Goal: Communication & Community: Answer question/provide support

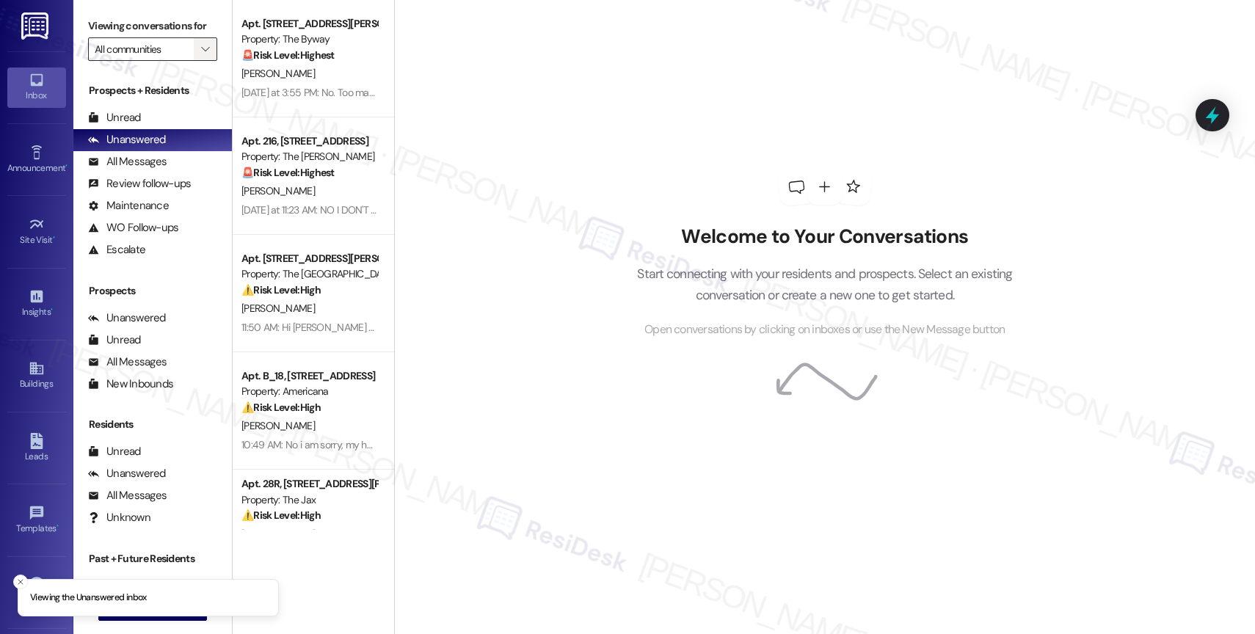
click at [201, 55] on icon "" at bounding box center [205, 49] width 8 height 12
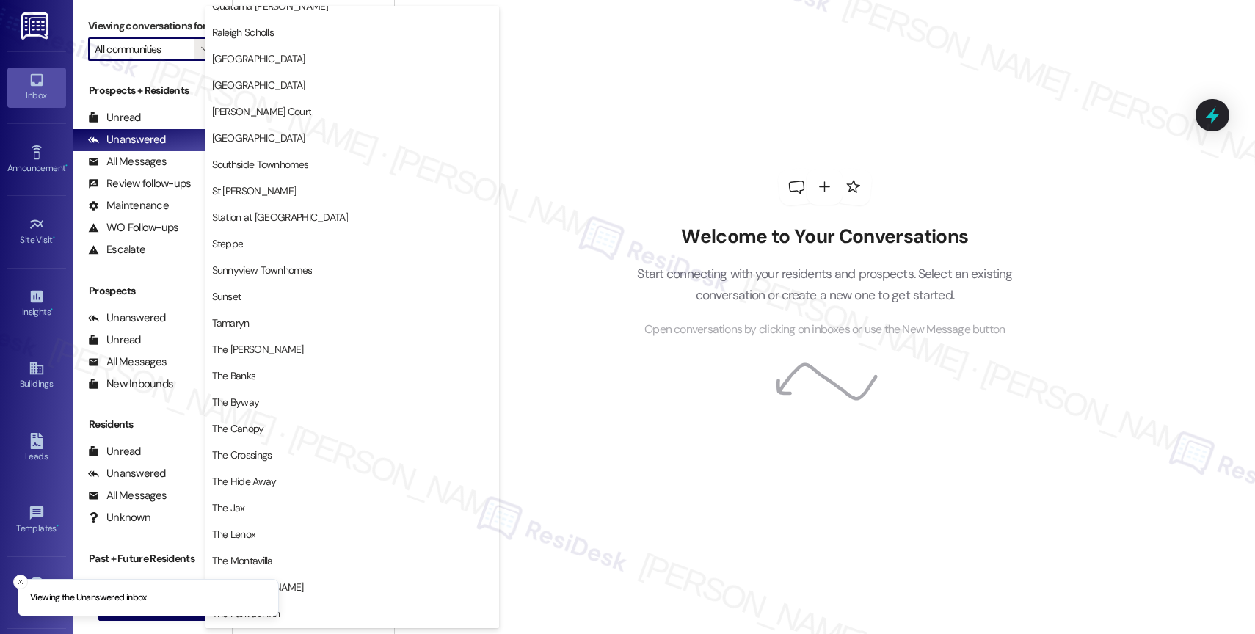
scroll to position [2708, 0]
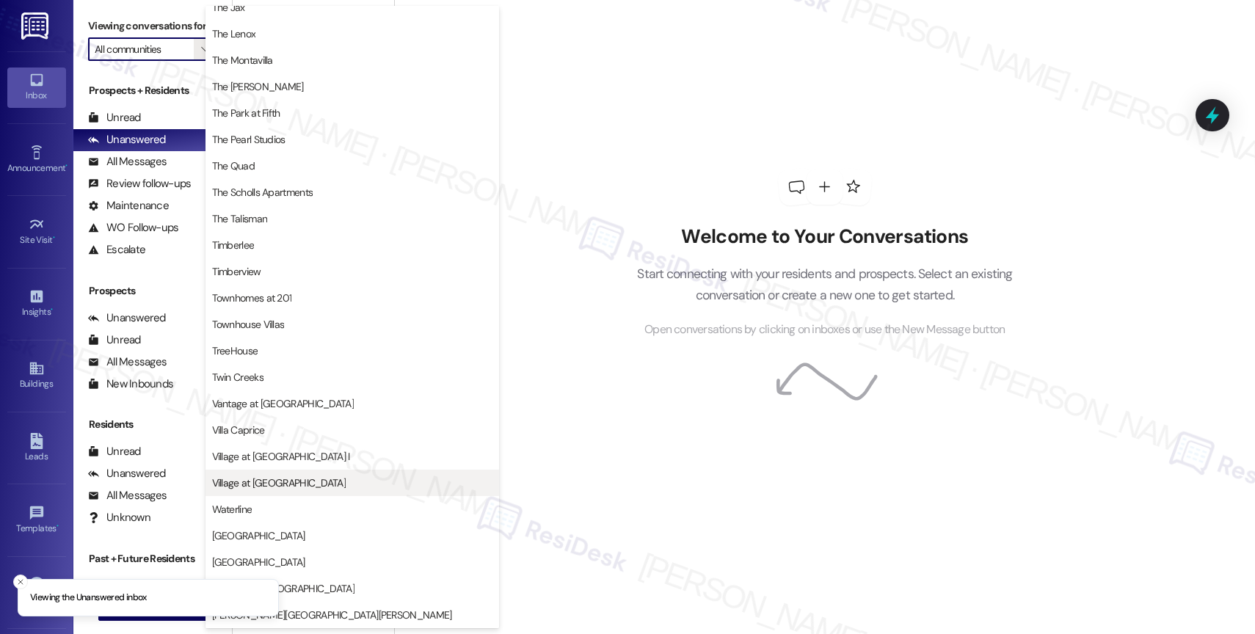
click at [279, 481] on span "Village at [GEOGRAPHIC_DATA]" at bounding box center [279, 483] width 134 height 15
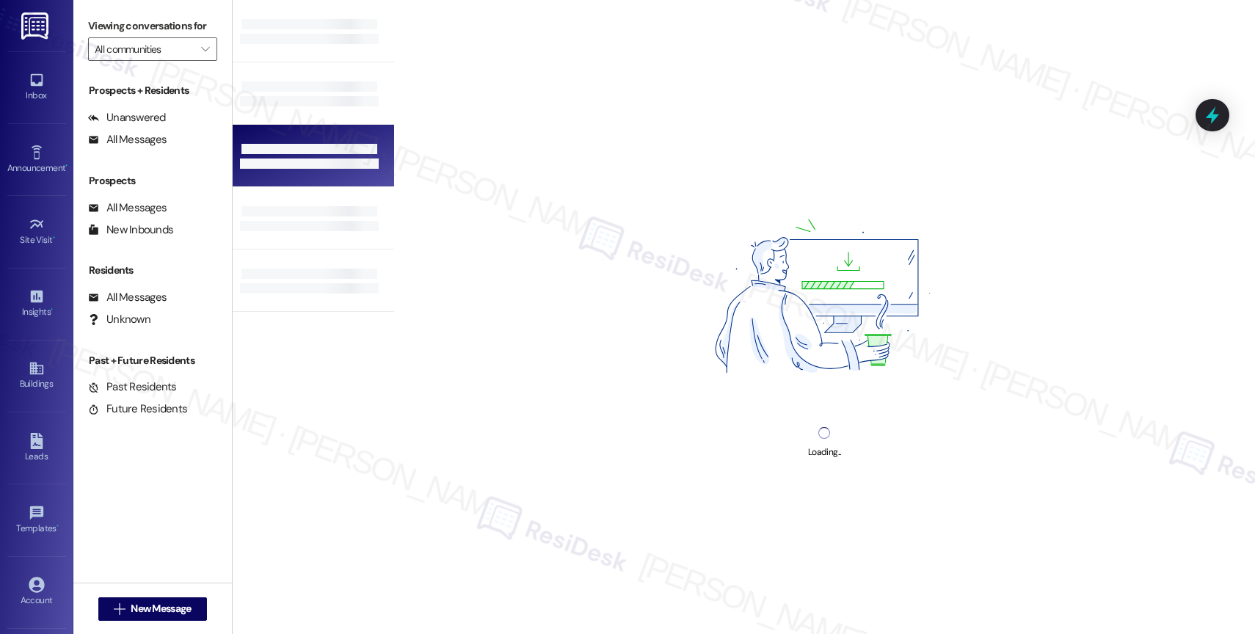
type input "Village at [GEOGRAPHIC_DATA]"
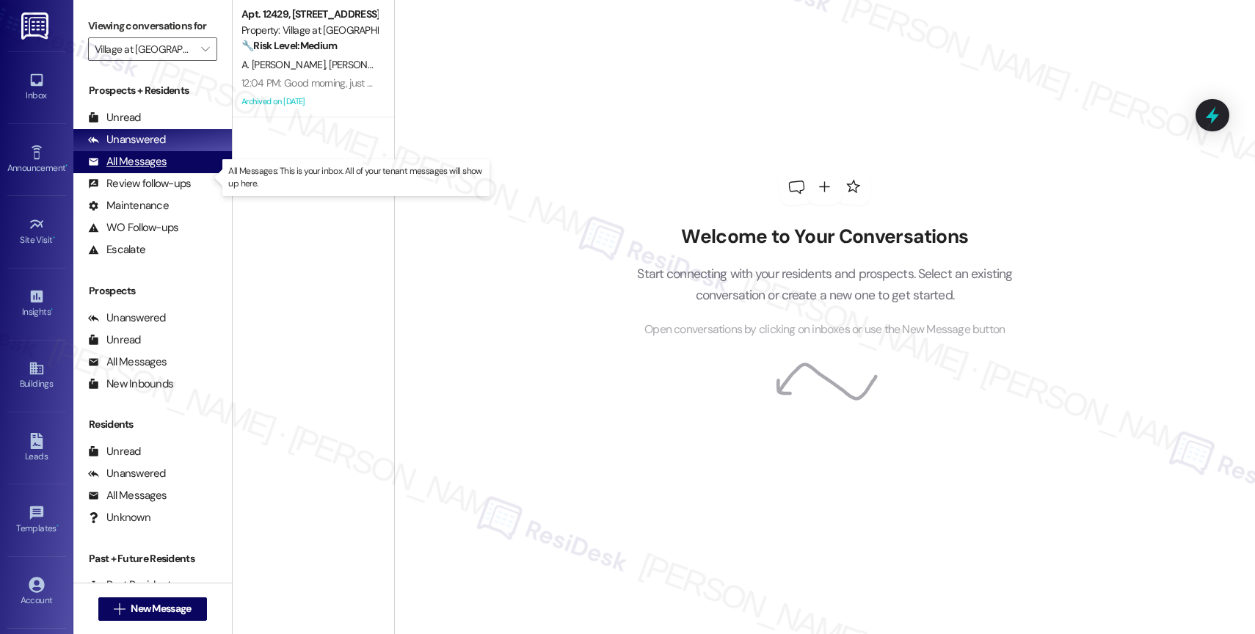
click at [152, 170] on div "All Messages" at bounding box center [127, 161] width 79 height 15
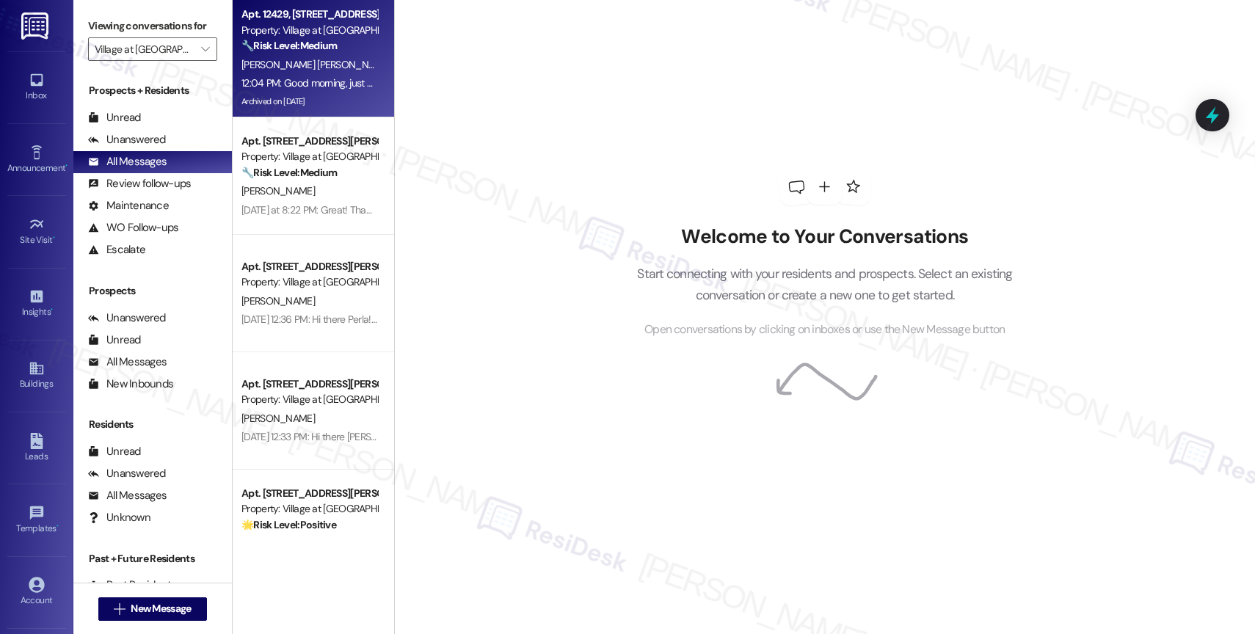
click at [394, 62] on span "A. [PERSON_NAME]" at bounding box center [436, 64] width 84 height 13
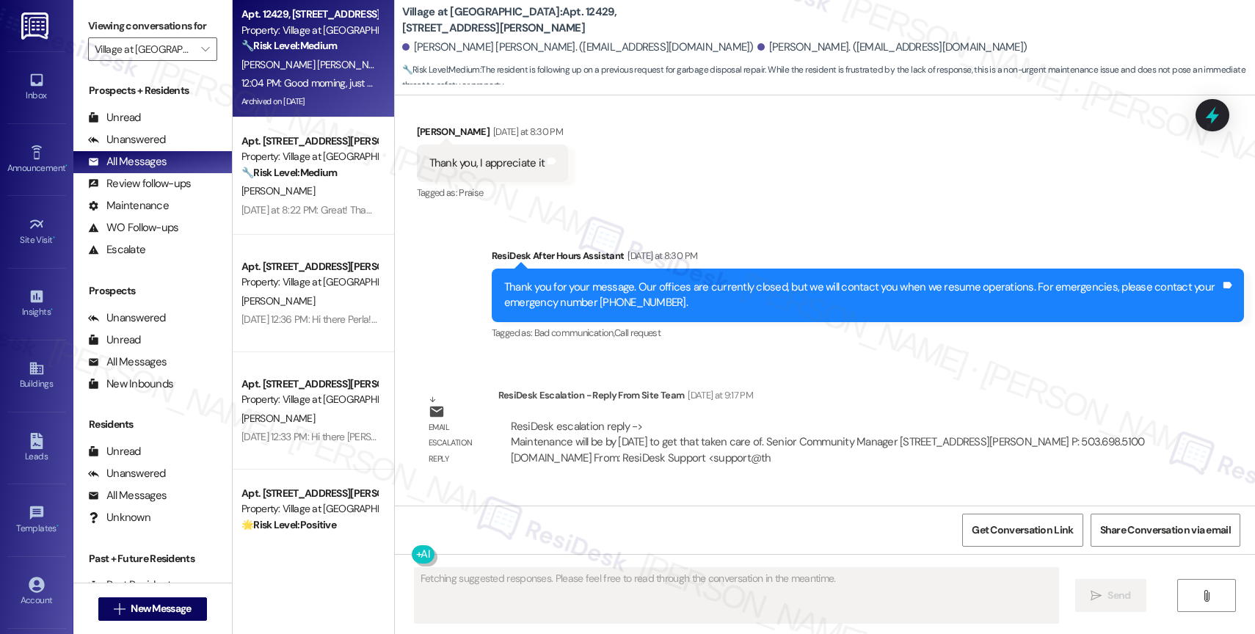
scroll to position [6591, 0]
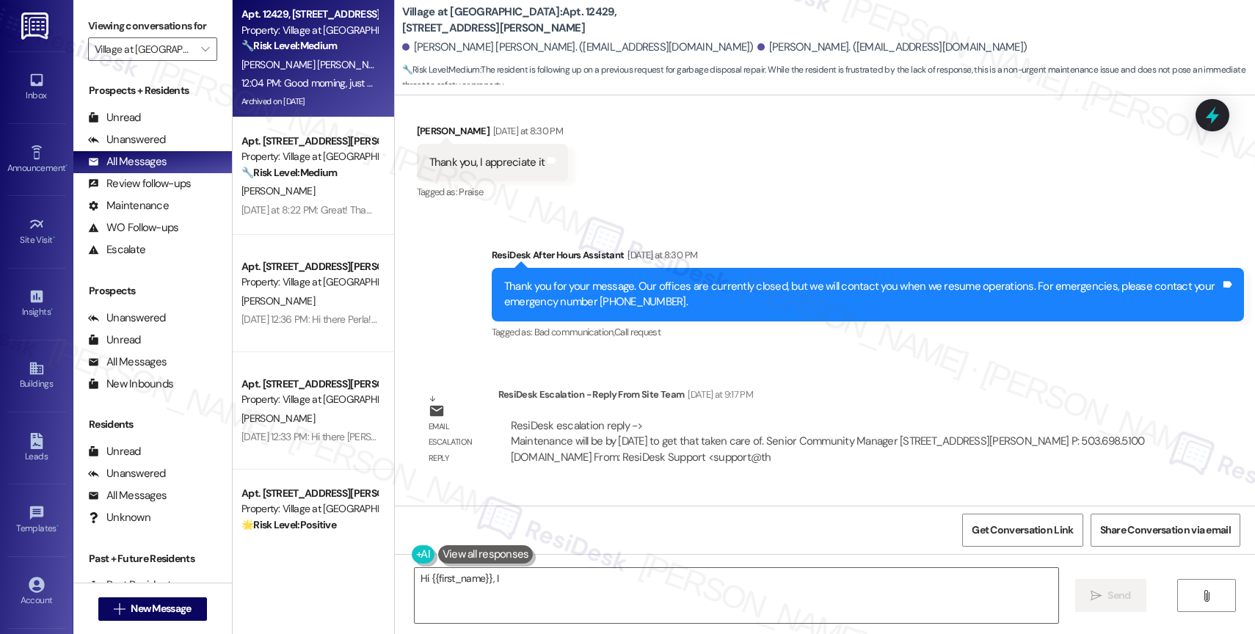
click at [613, 487] on div "Received via SMS [PERSON_NAME] Question 12:04 PM Good morning, just wondering i…" at bounding box center [825, 550] width 860 height 127
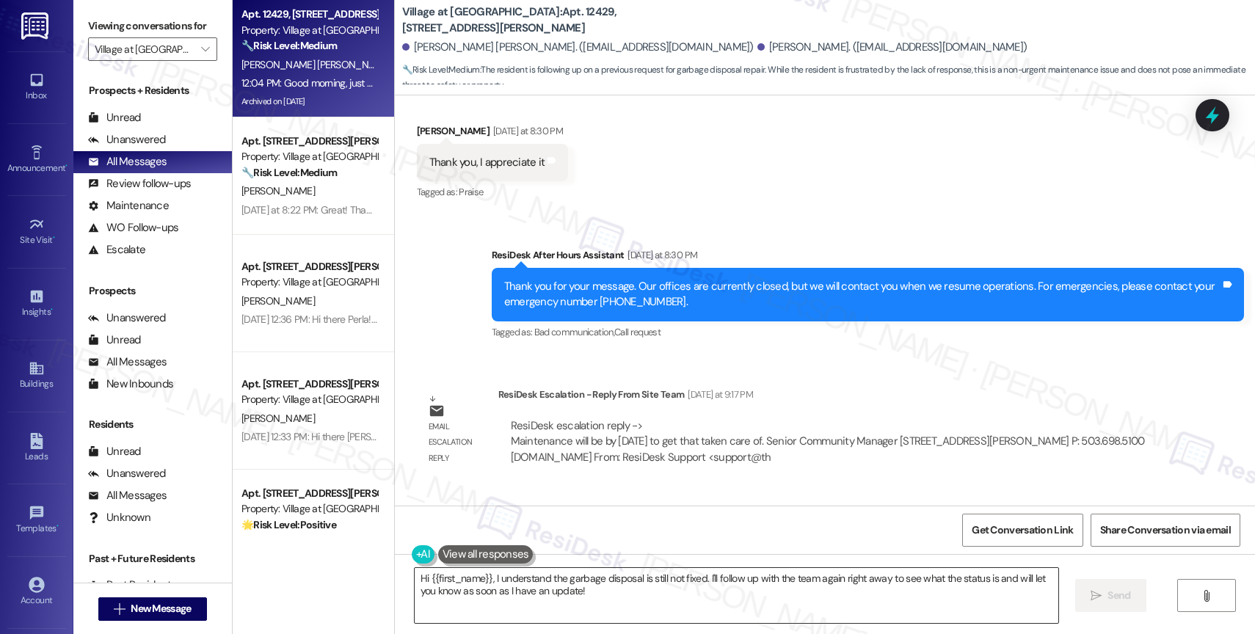
click at [490, 586] on textarea "Hi {{first_name}}, I understand the garbage disposal is still not fixed. I'll f…" at bounding box center [737, 595] width 644 height 55
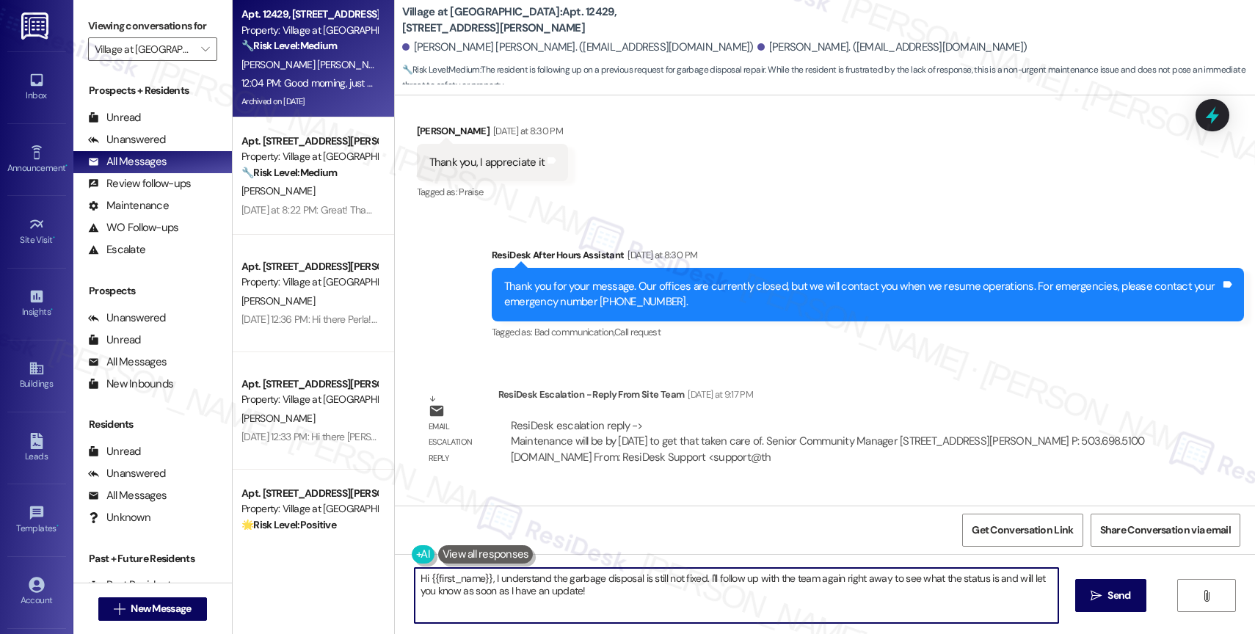
click at [490, 586] on textarea "Hi {{first_name}}, I understand the garbage disposal is still not fixed. I'll f…" at bounding box center [737, 595] width 644 height 55
click at [443, 581] on textarea "Hi [PERSON_NAME], the team said that Maintenance will be by [DATE] to complete …" at bounding box center [734, 595] width 644 height 55
click at [1005, 582] on textarea "Hi [PERSON_NAME], Good morning! The team said that Maintenance will be by [DATE…" at bounding box center [734, 595] width 644 height 55
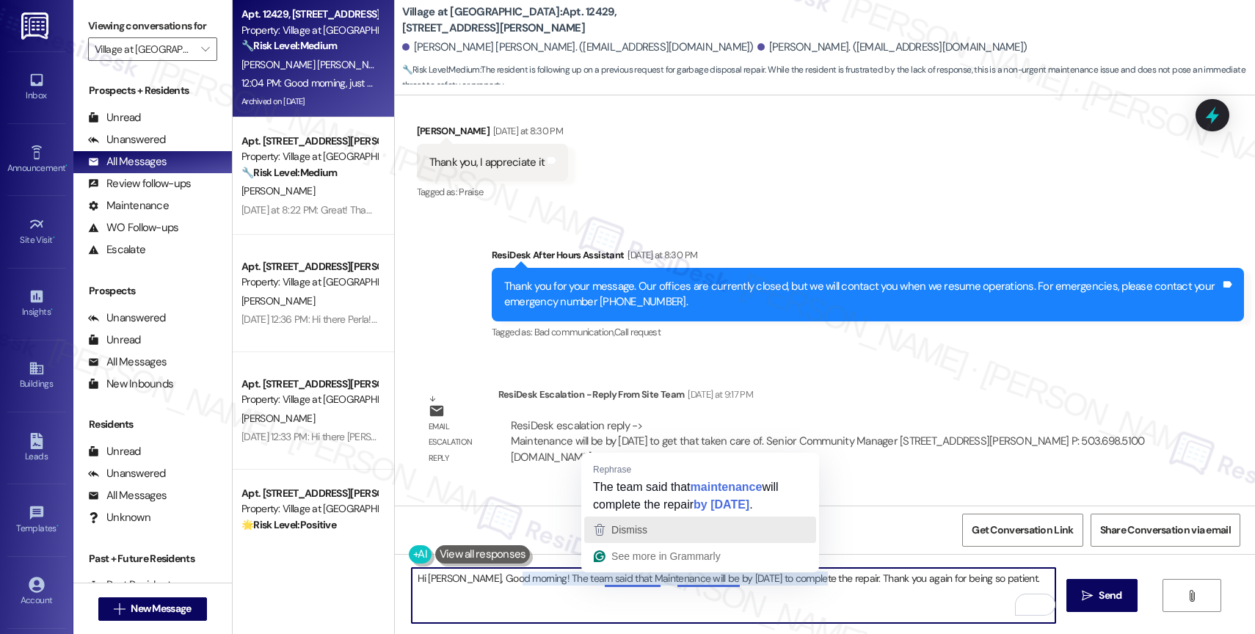
click at [656, 526] on div "Dismiss" at bounding box center [700, 530] width 219 height 22
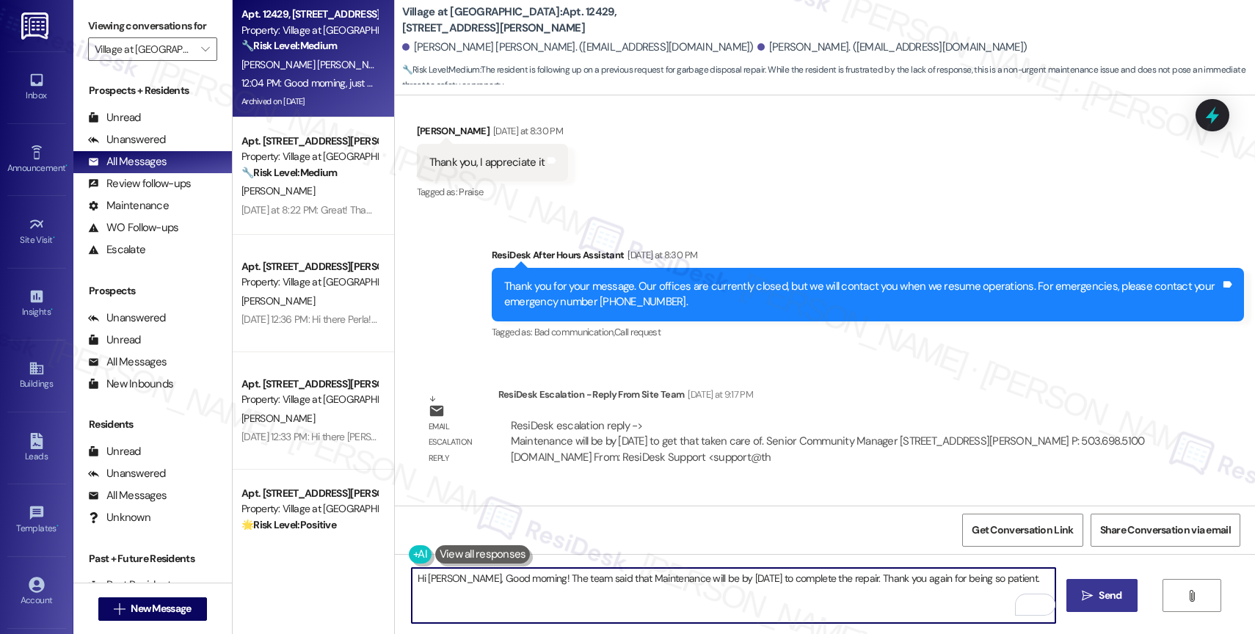
type textarea "Hi [PERSON_NAME], Good morning! The team said that Maintenance will be by [DATE…"
click at [1100, 594] on span "Send" at bounding box center [1110, 595] width 23 height 15
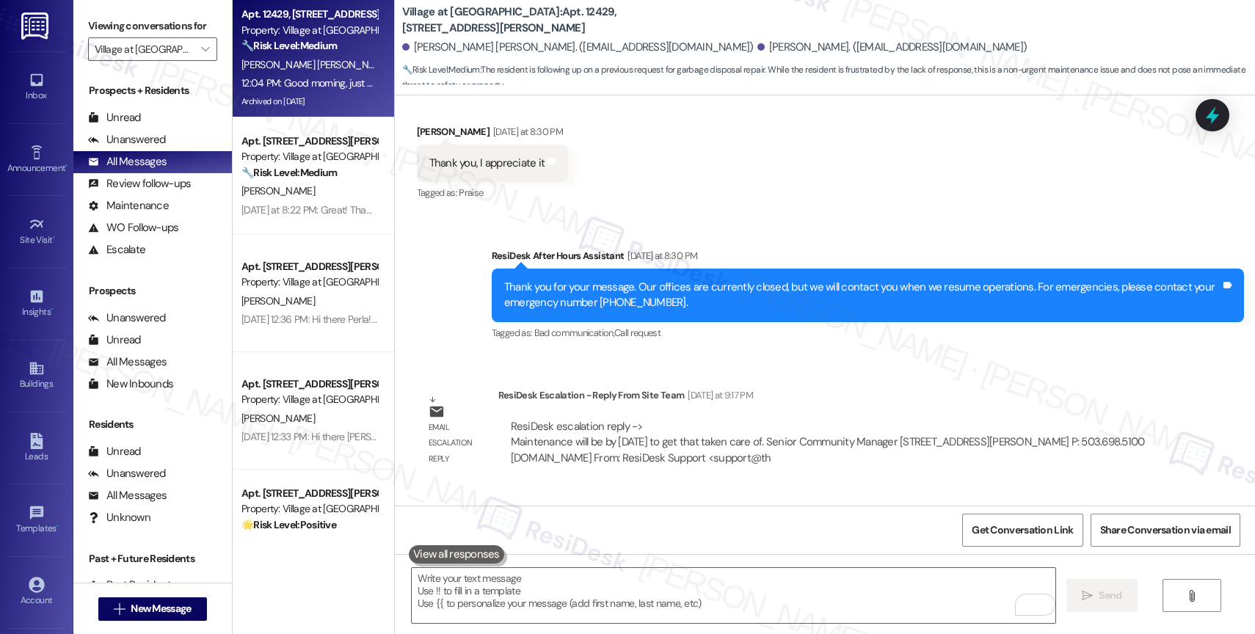
scroll to position [6694, 0]
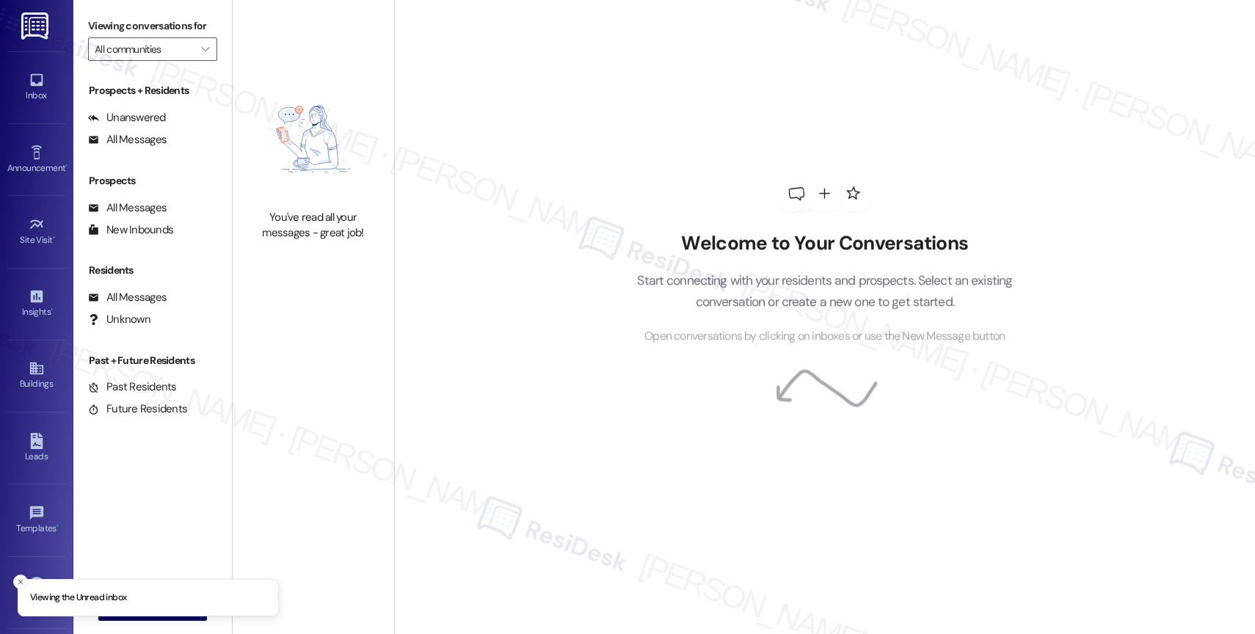
type input "Village at [GEOGRAPHIC_DATA]"
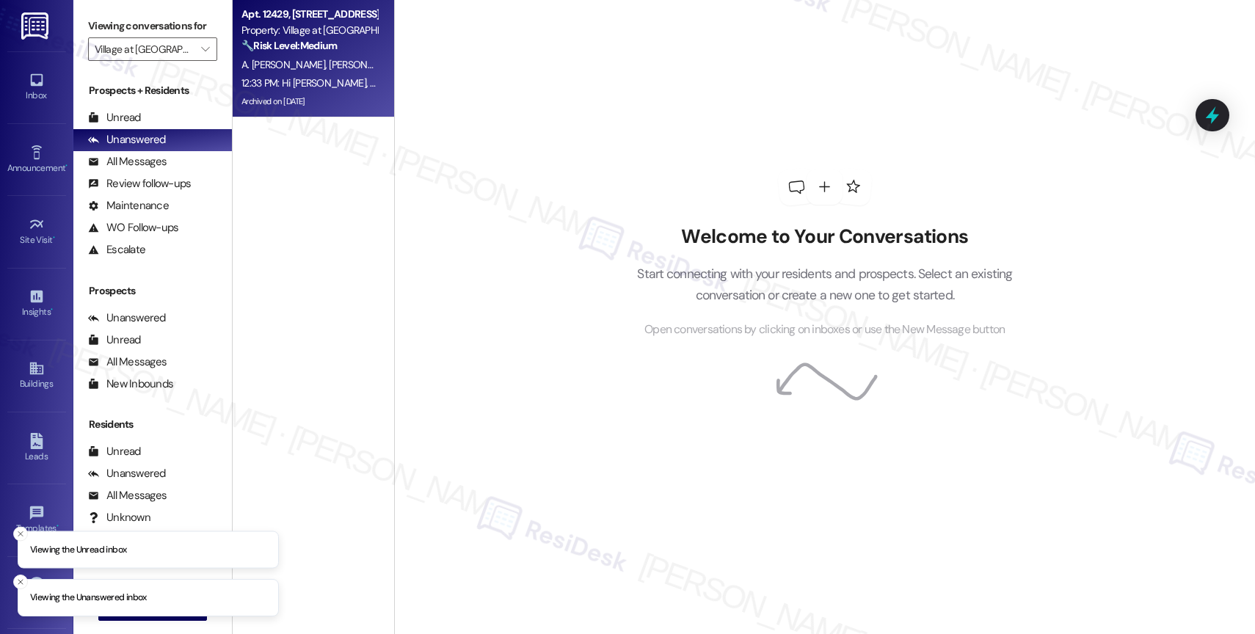
click at [314, 73] on div "A. Duran Cervantes D. Lopez Vazquez" at bounding box center [309, 65] width 139 height 18
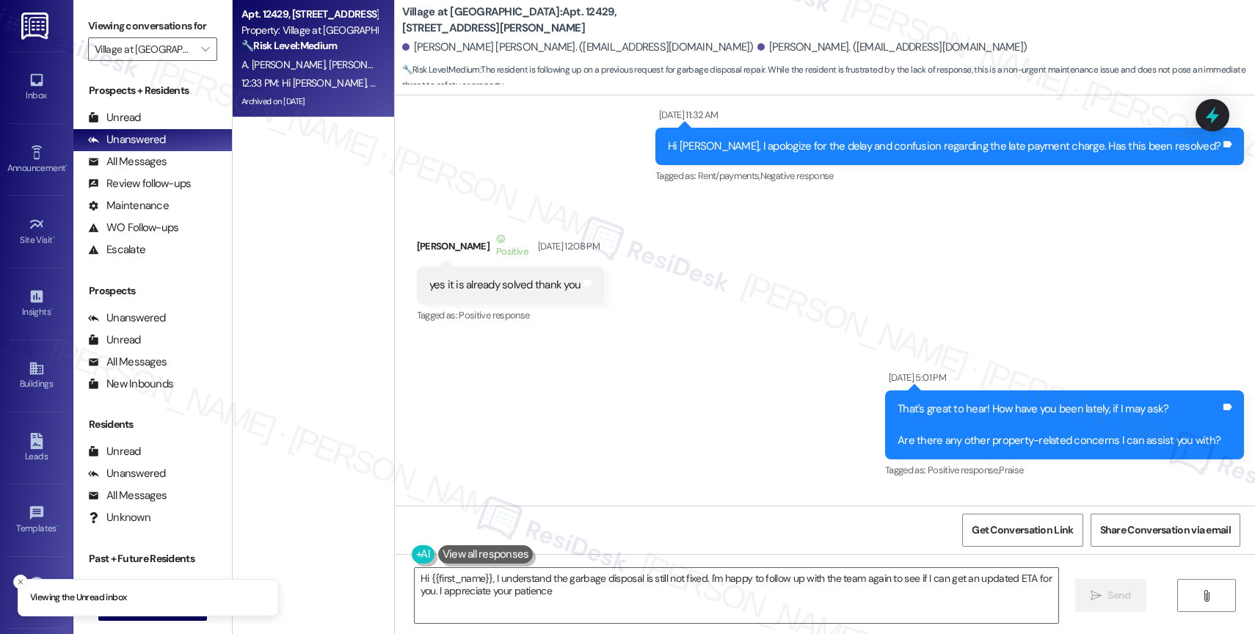
type textarea "Hi {{first_name}}, I understand the garbage disposal is still not fixed. I'm ha…"
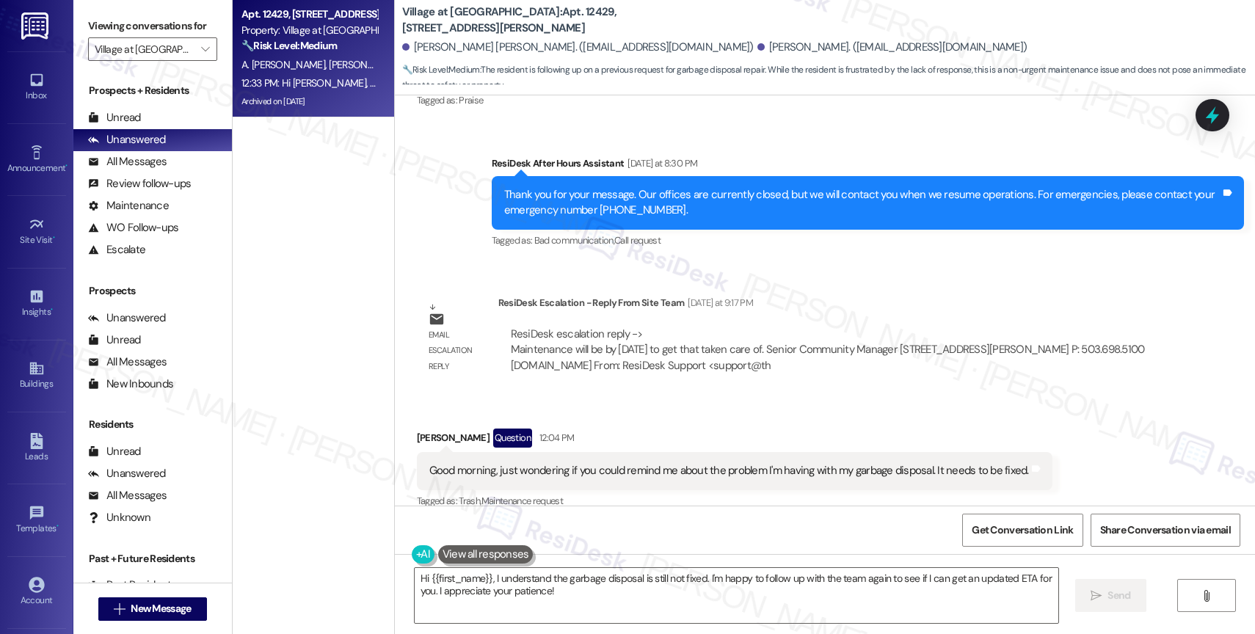
scroll to position [6715, 0]
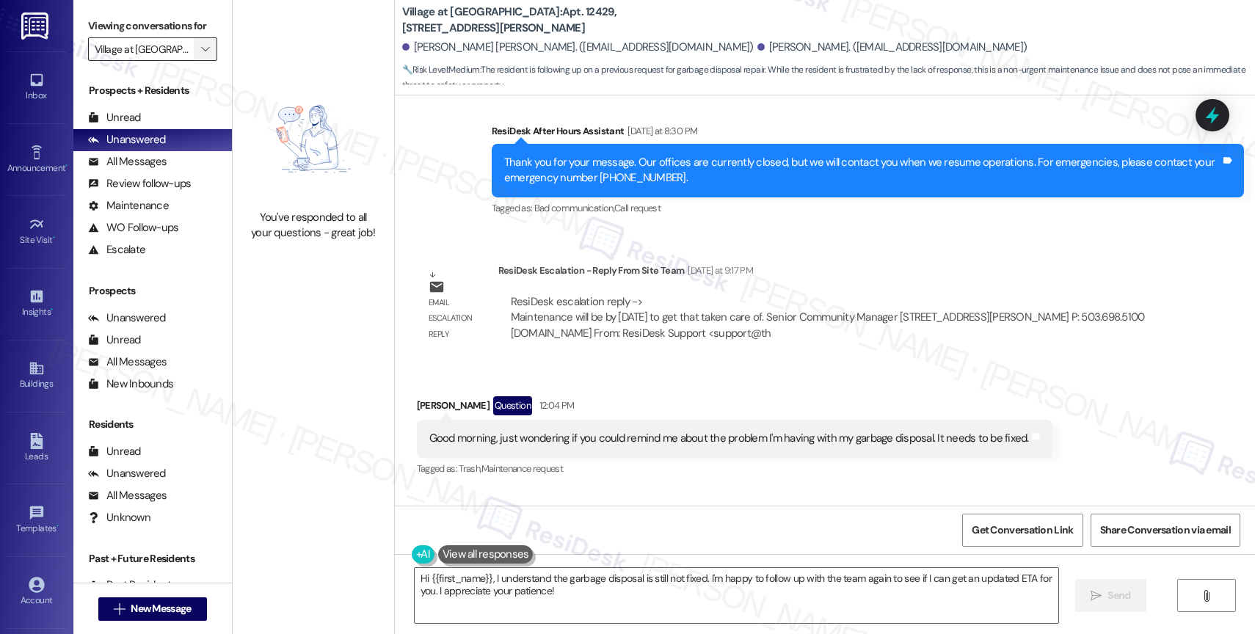
click at [198, 58] on span "" at bounding box center [205, 48] width 14 height 23
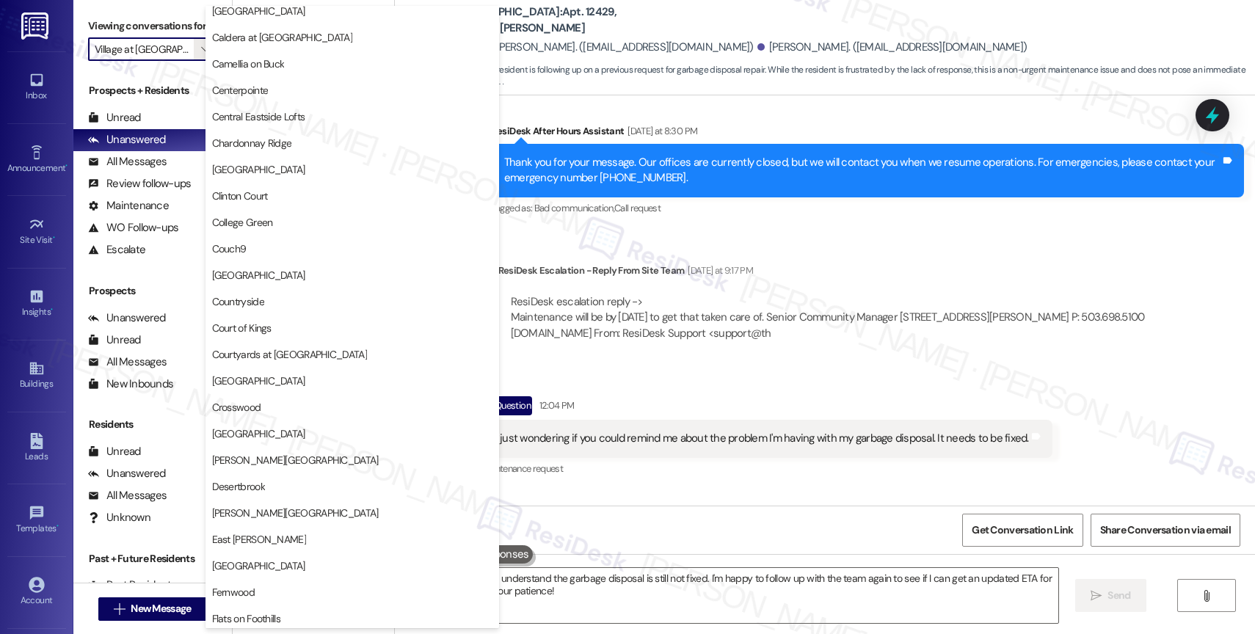
scroll to position [0, 0]
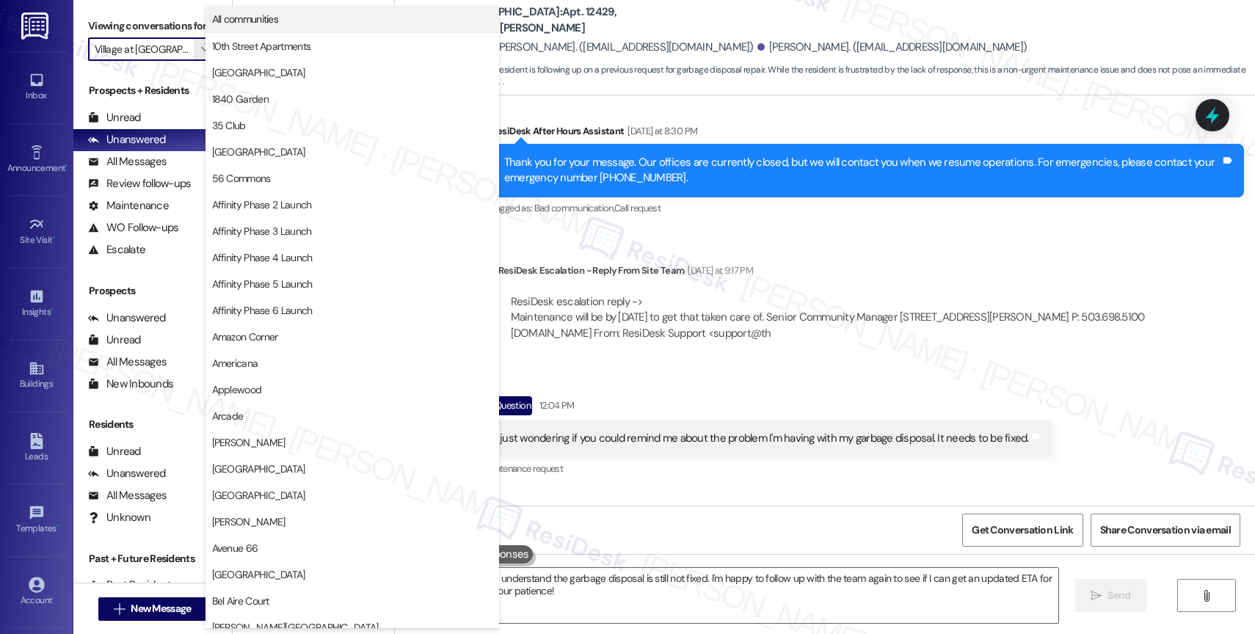
click at [282, 12] on span "All communities" at bounding box center [352, 19] width 280 height 15
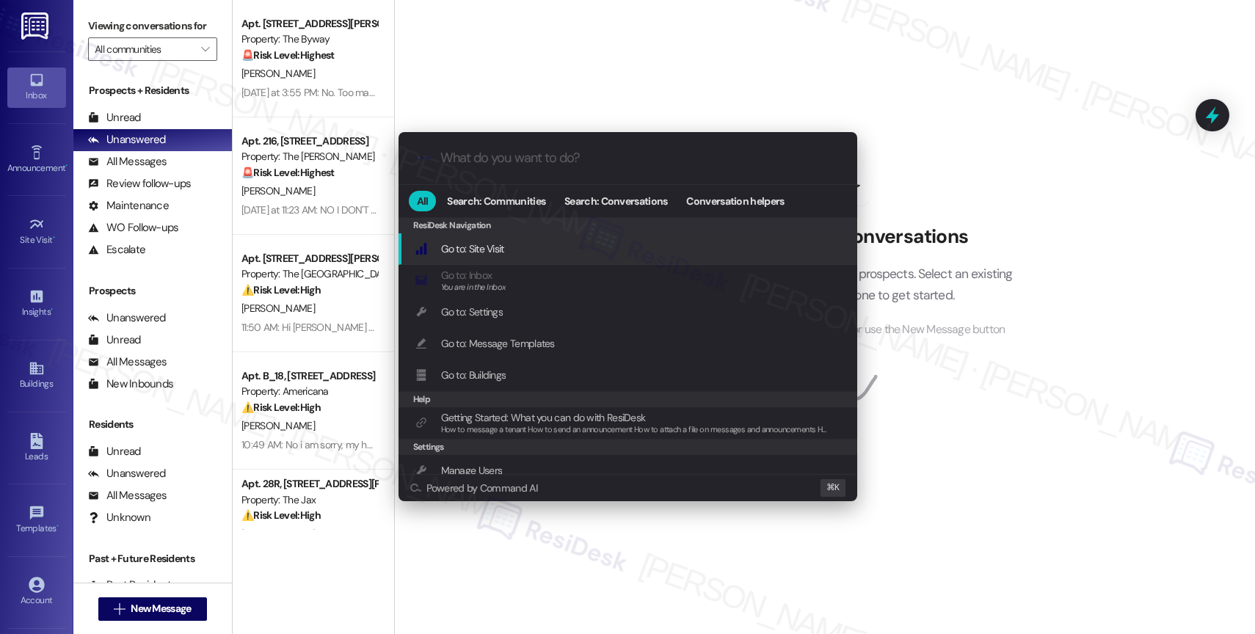
type input "s"
click at [548, 57] on div ".cls-1{fill:#0a055f;}.cls-2{fill:#0cc4c4;} resideskLogoBlueOrange All Search: C…" at bounding box center [627, 317] width 1255 height 634
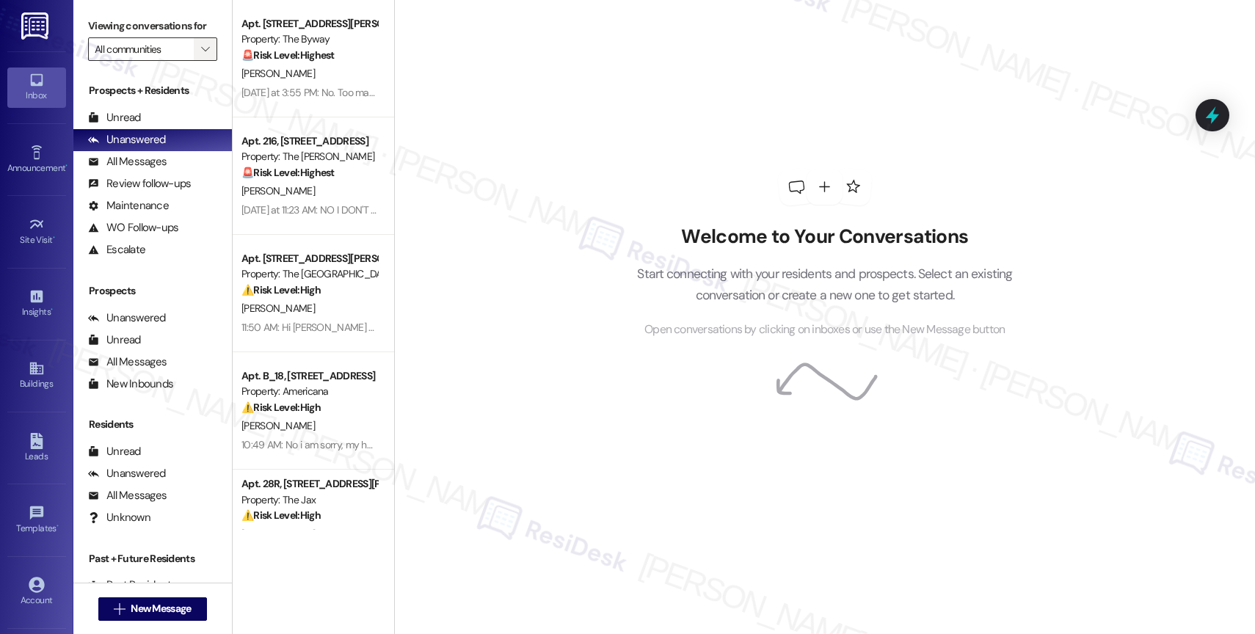
click at [201, 55] on icon "" at bounding box center [205, 49] width 8 height 12
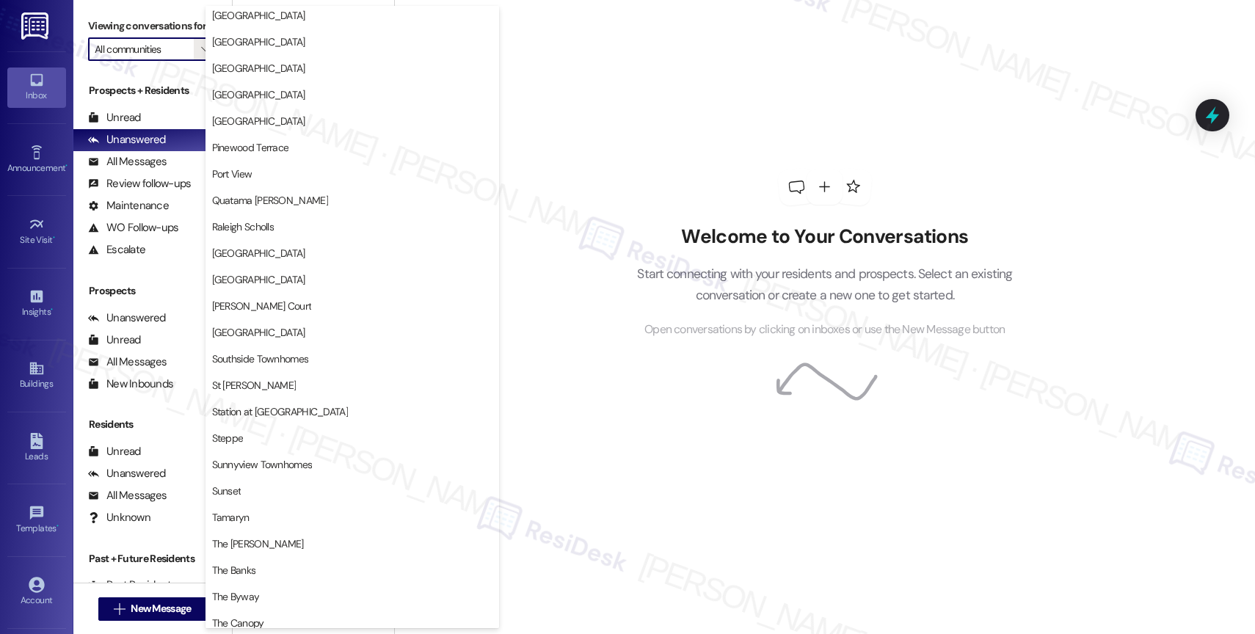
scroll to position [2708, 0]
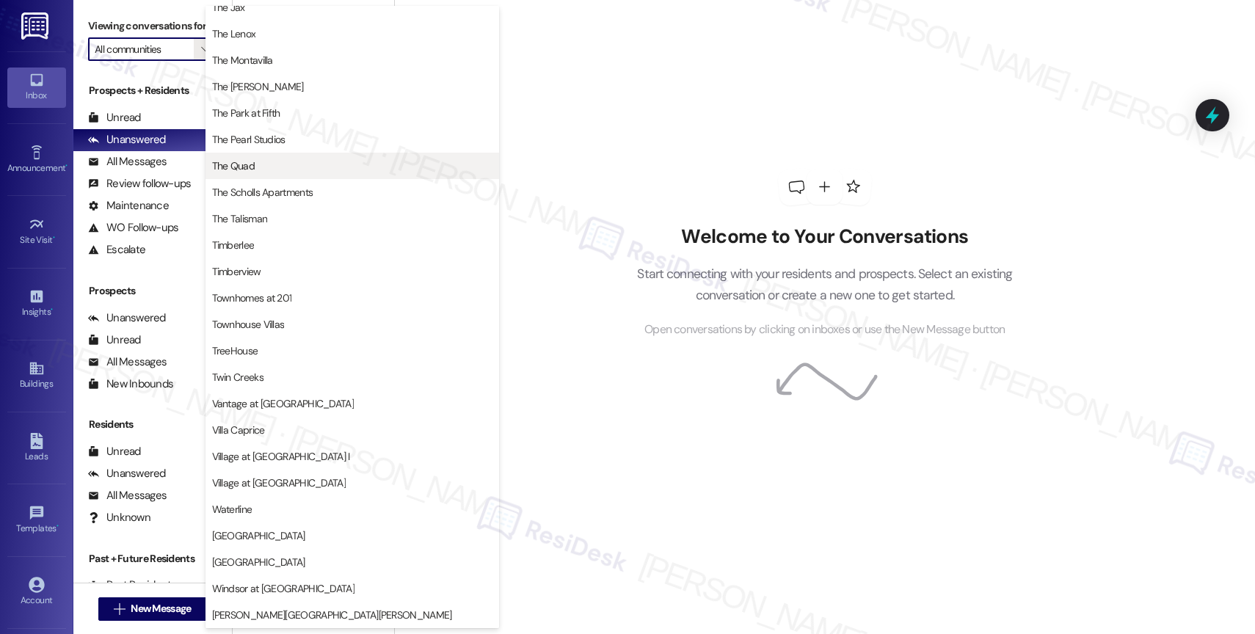
click at [286, 164] on span "The Quad" at bounding box center [352, 166] width 280 height 15
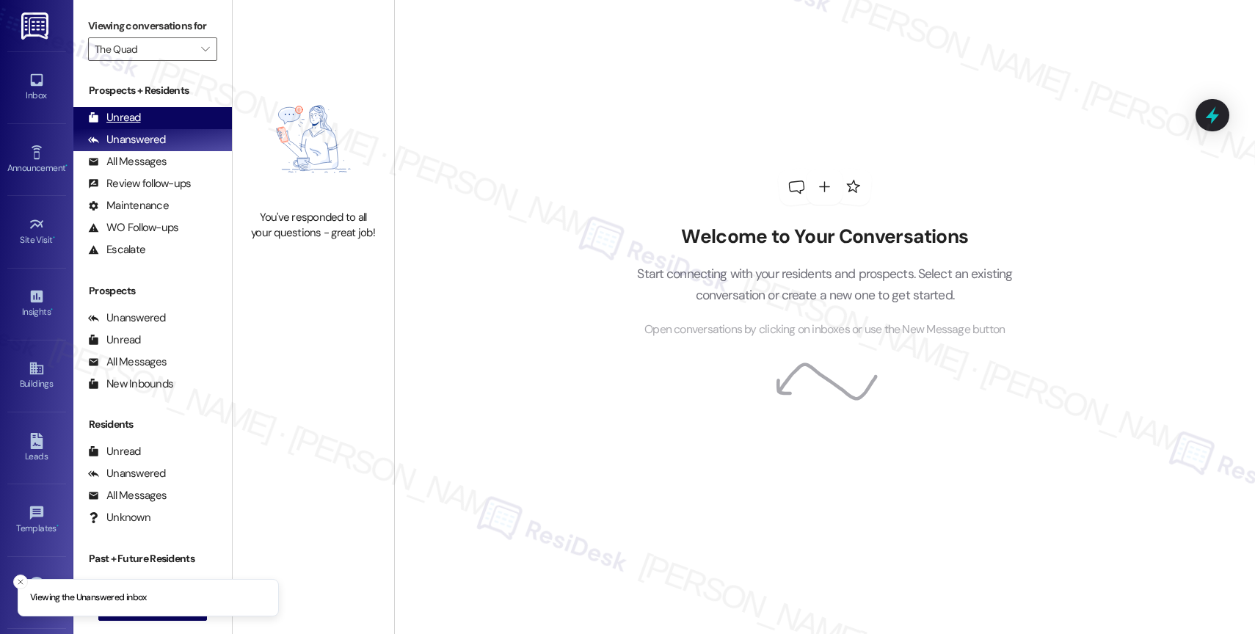
click at [142, 129] on div "Unread (0)" at bounding box center [152, 118] width 159 height 22
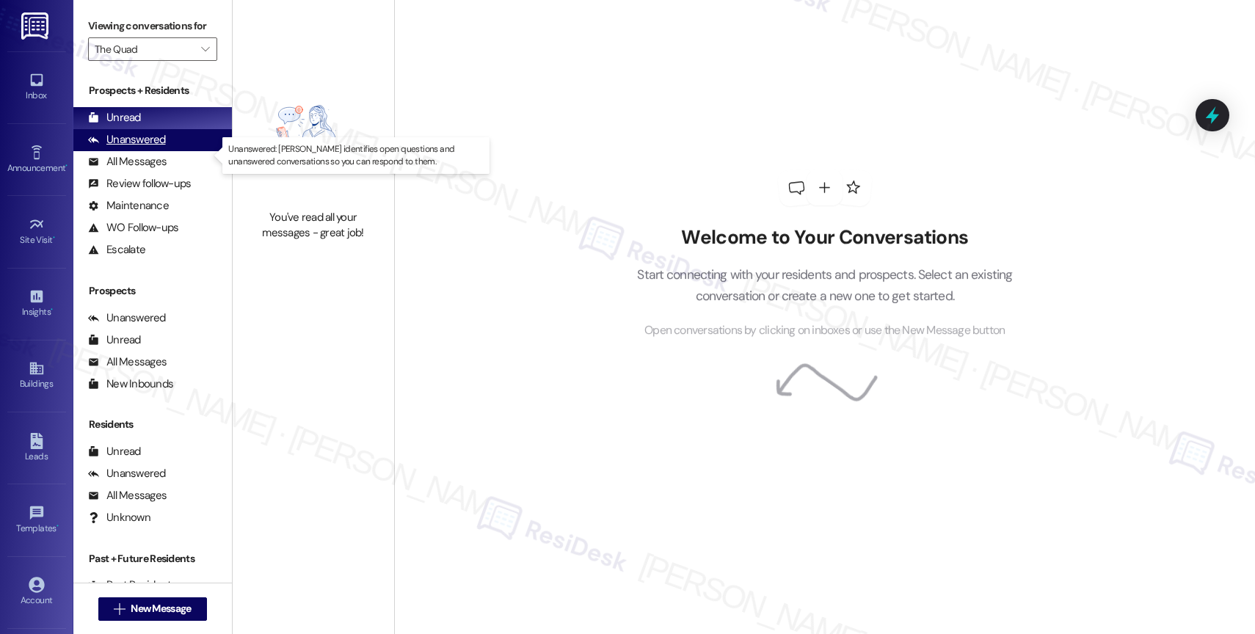
click at [141, 148] on div "Unanswered" at bounding box center [127, 139] width 78 height 15
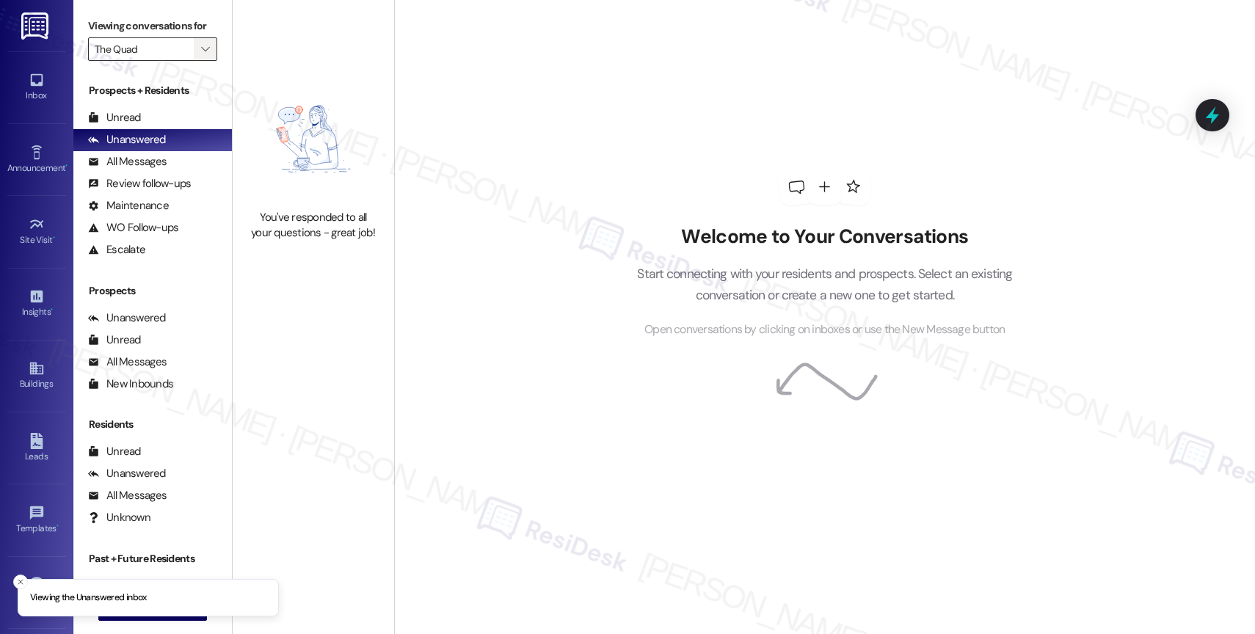
click at [201, 55] on icon "" at bounding box center [205, 49] width 8 height 12
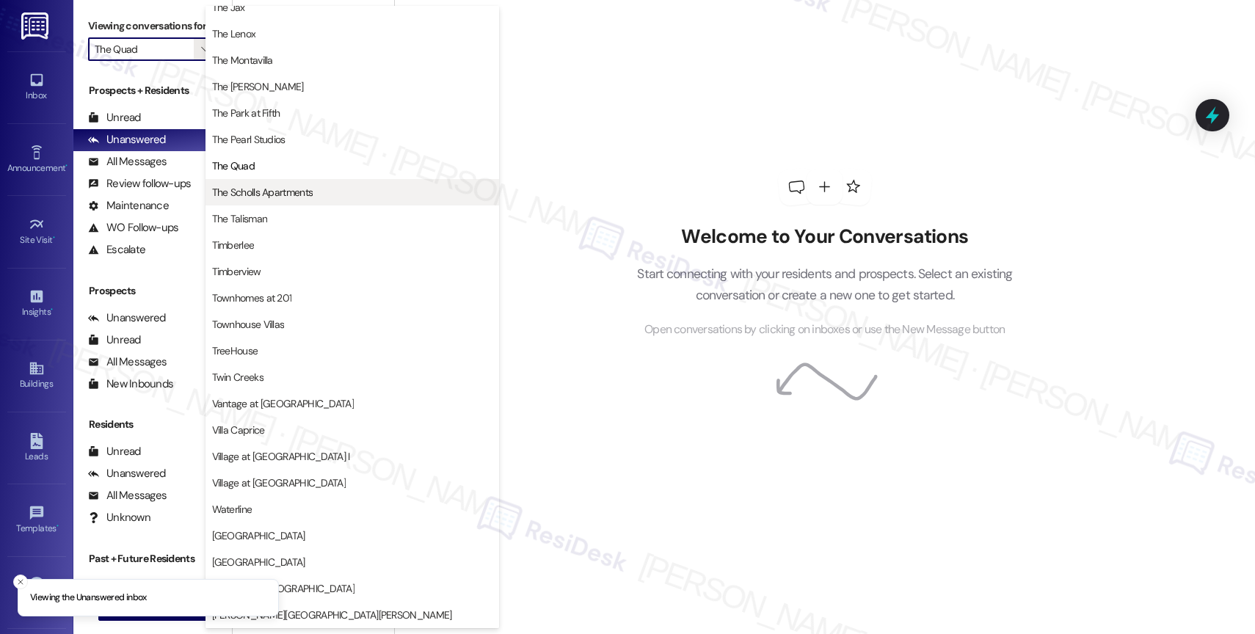
scroll to position [2641, 0]
click at [284, 196] on span "The Scholls Apartments" at bounding box center [262, 192] width 101 height 15
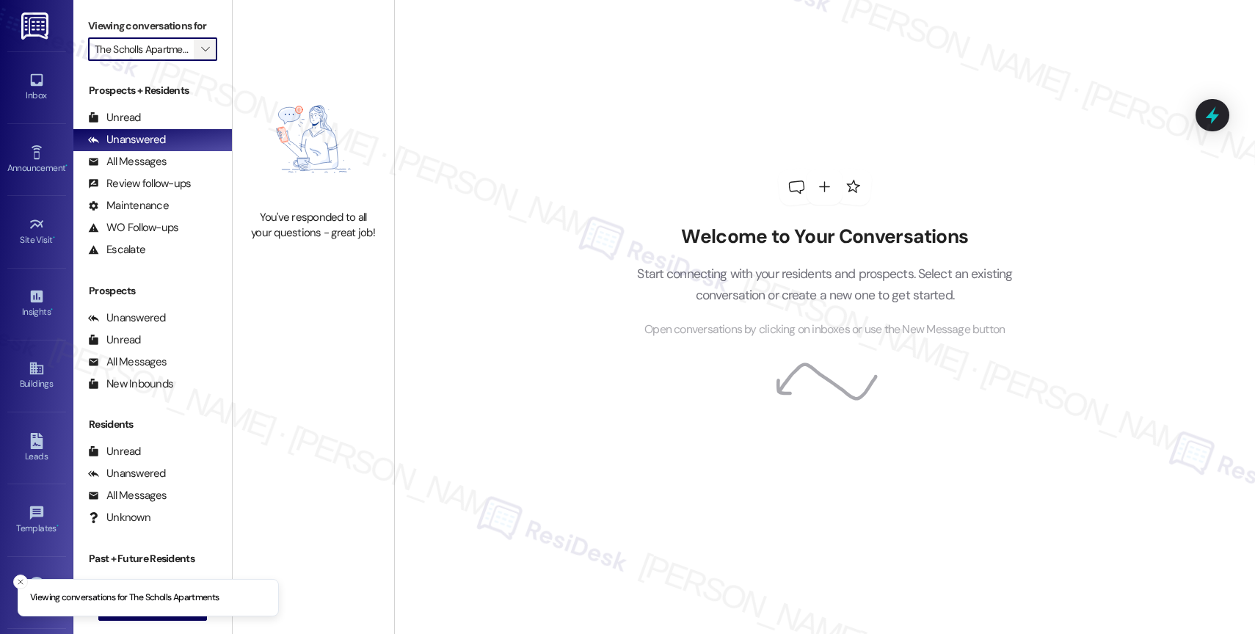
click at [201, 55] on icon "" at bounding box center [205, 49] width 8 height 12
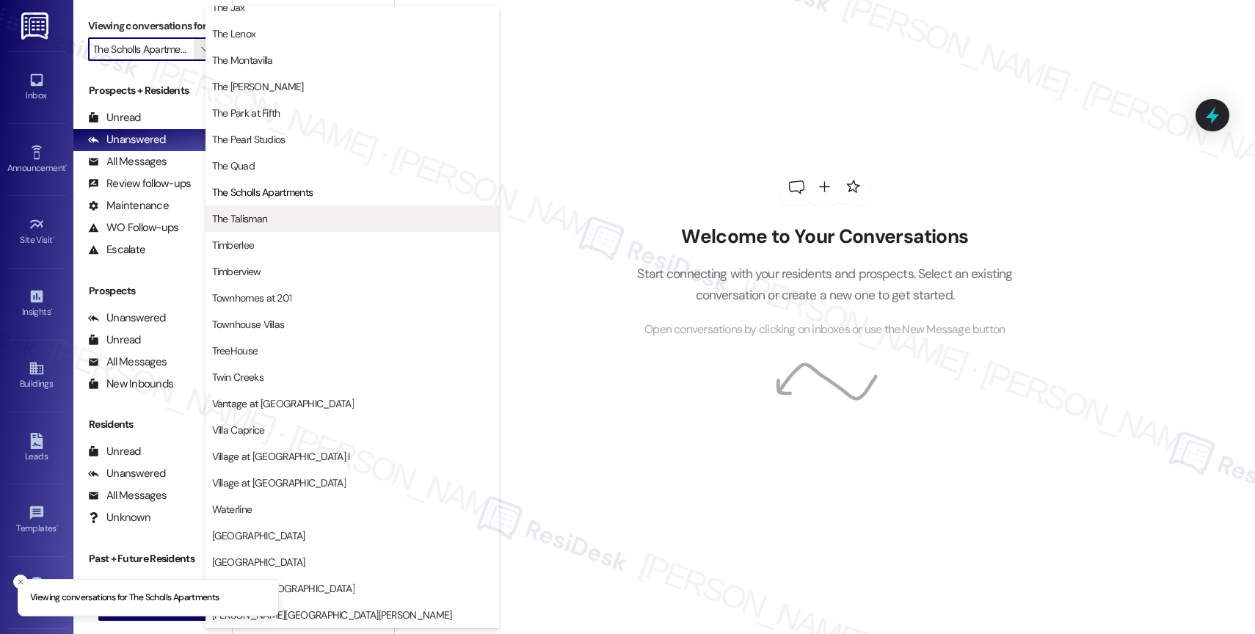
scroll to position [2632, 0]
click at [279, 217] on span "The Talisman" at bounding box center [352, 218] width 280 height 15
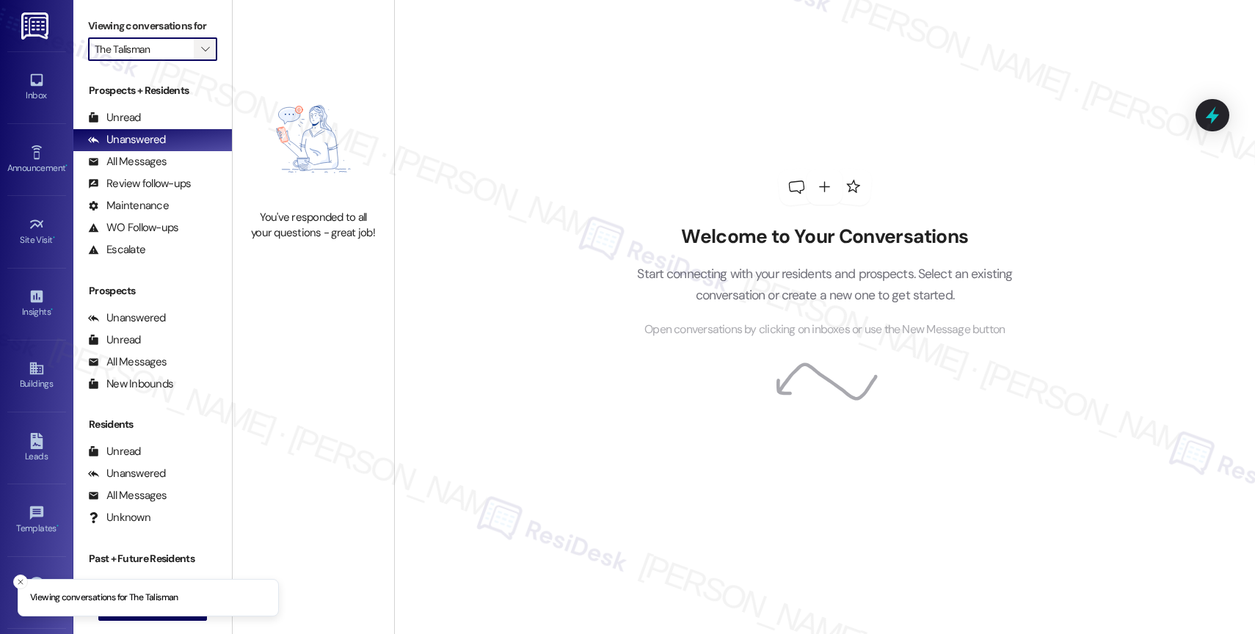
click at [201, 55] on icon "" at bounding box center [205, 49] width 8 height 12
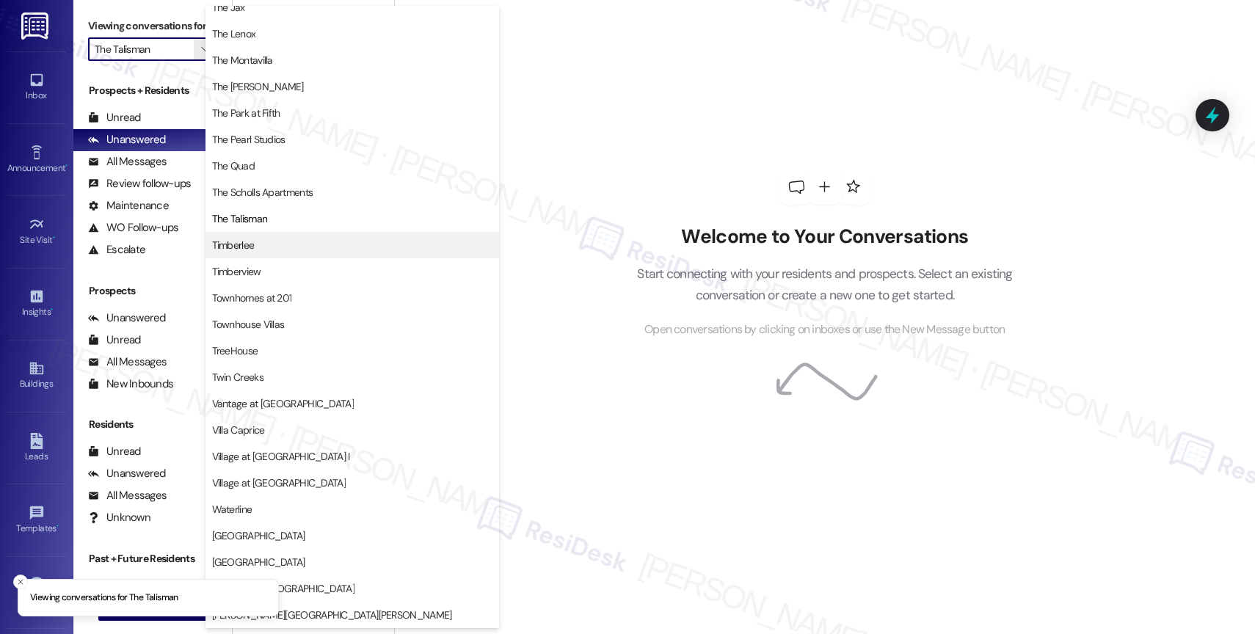
scroll to position [2673, 0]
click at [305, 250] on span "Timberlee" at bounding box center [352, 245] width 280 height 15
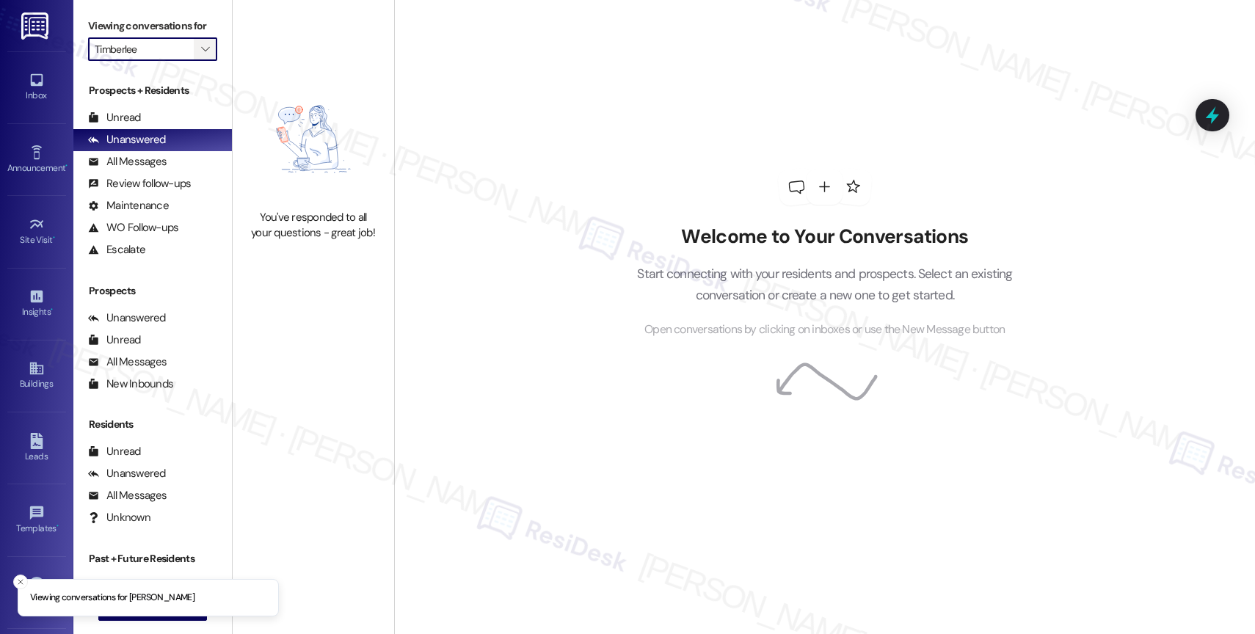
click at [201, 55] on icon "" at bounding box center [205, 49] width 8 height 12
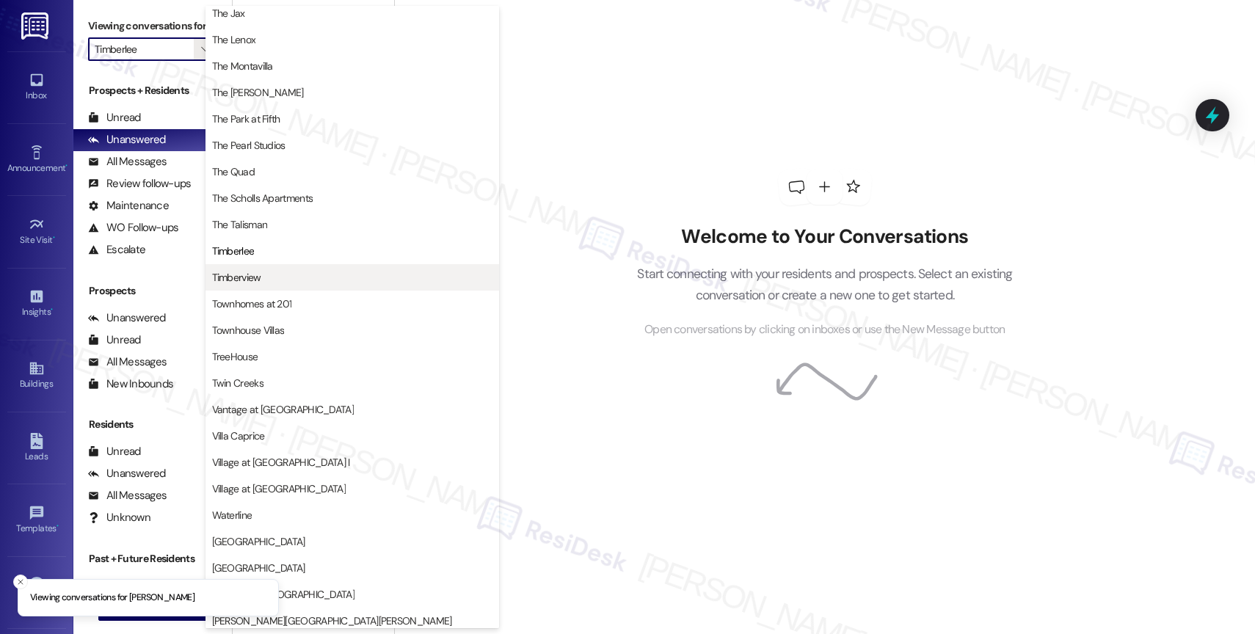
scroll to position [2679, 0]
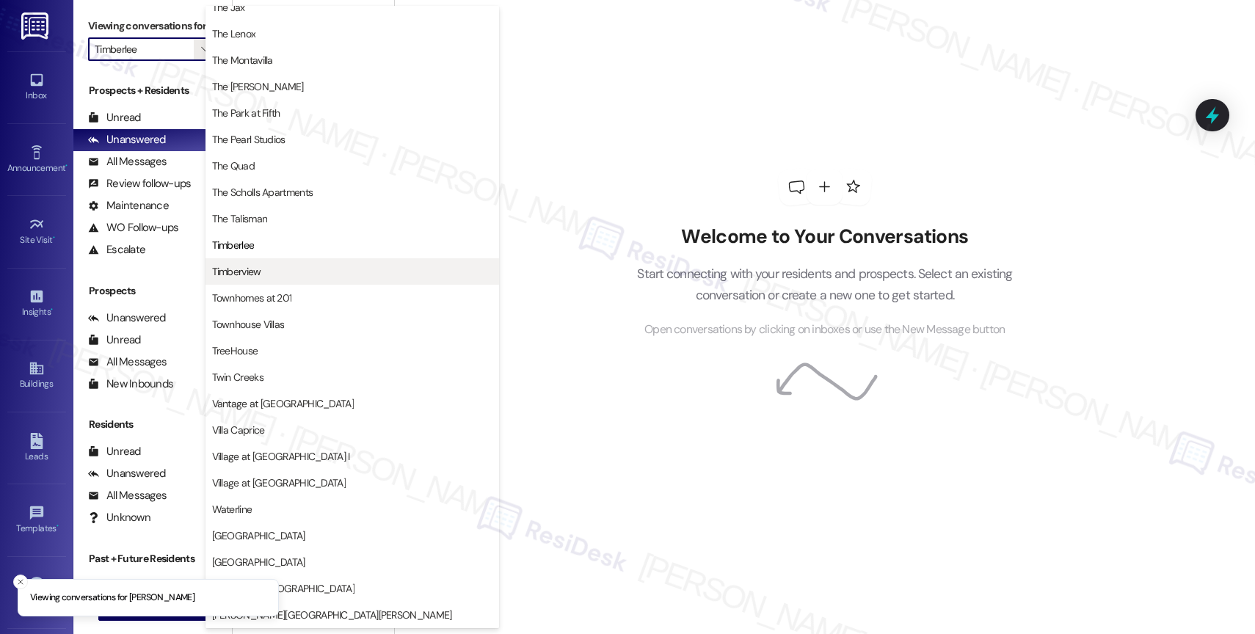
click at [269, 275] on span "Timberview" at bounding box center [352, 271] width 280 height 15
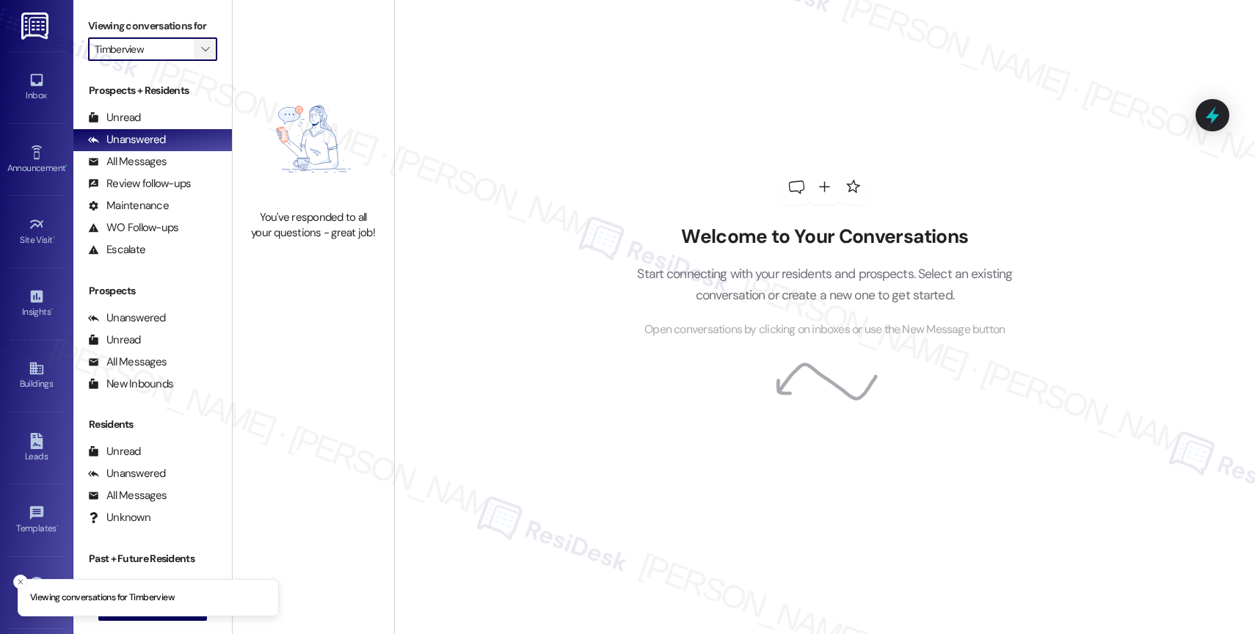
click at [201, 55] on icon "" at bounding box center [205, 49] width 8 height 12
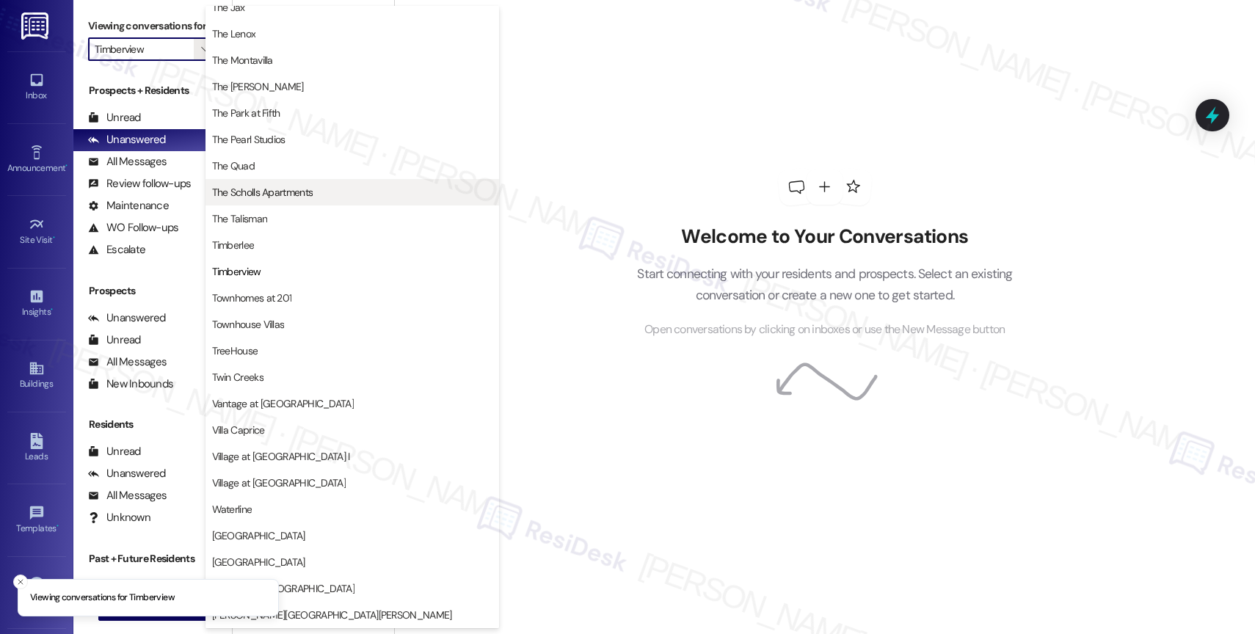
scroll to position [2679, 0]
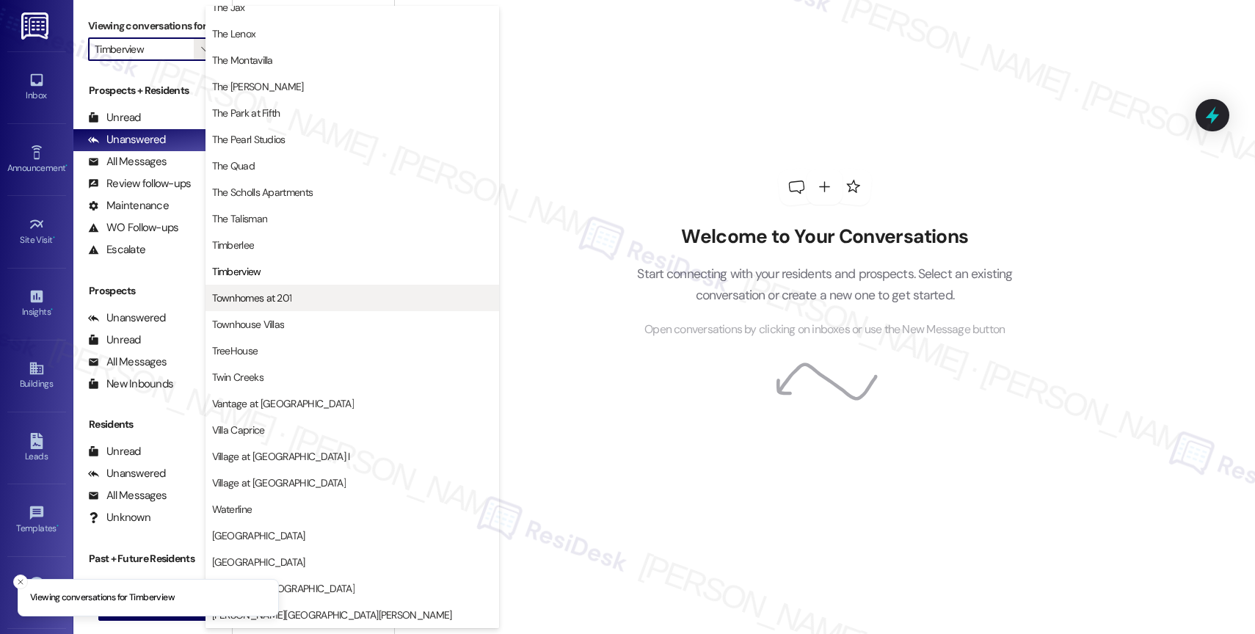
click at [281, 299] on span "Townhomes at 201" at bounding box center [252, 298] width 80 height 15
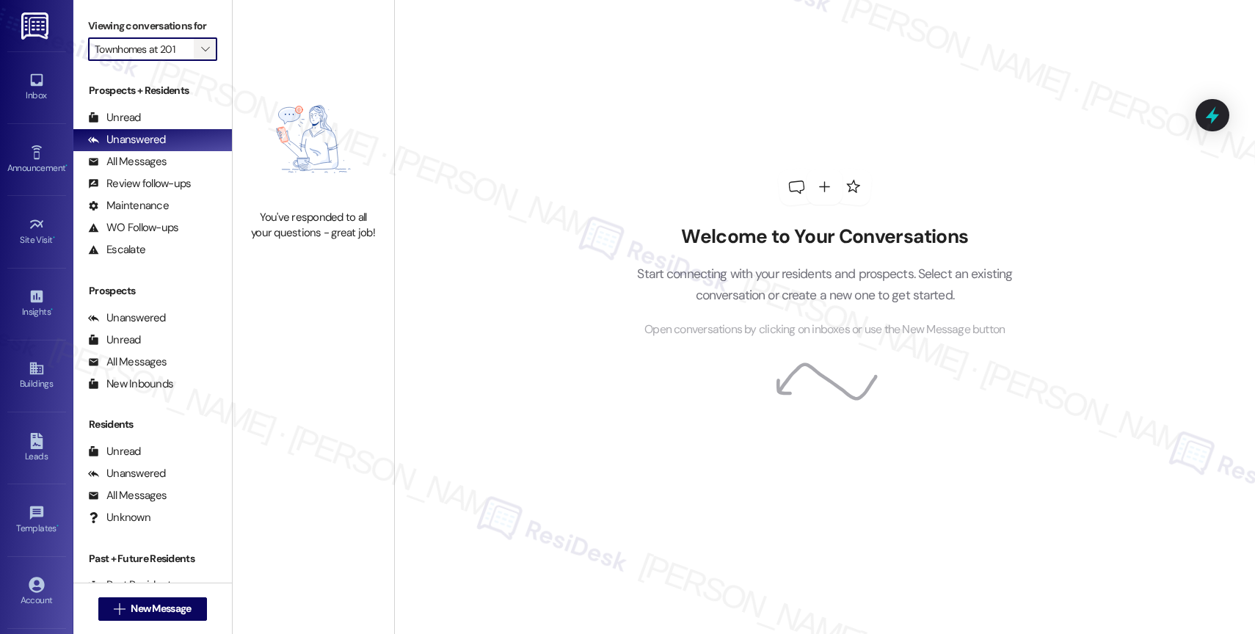
click at [198, 61] on span "" at bounding box center [205, 48] width 14 height 23
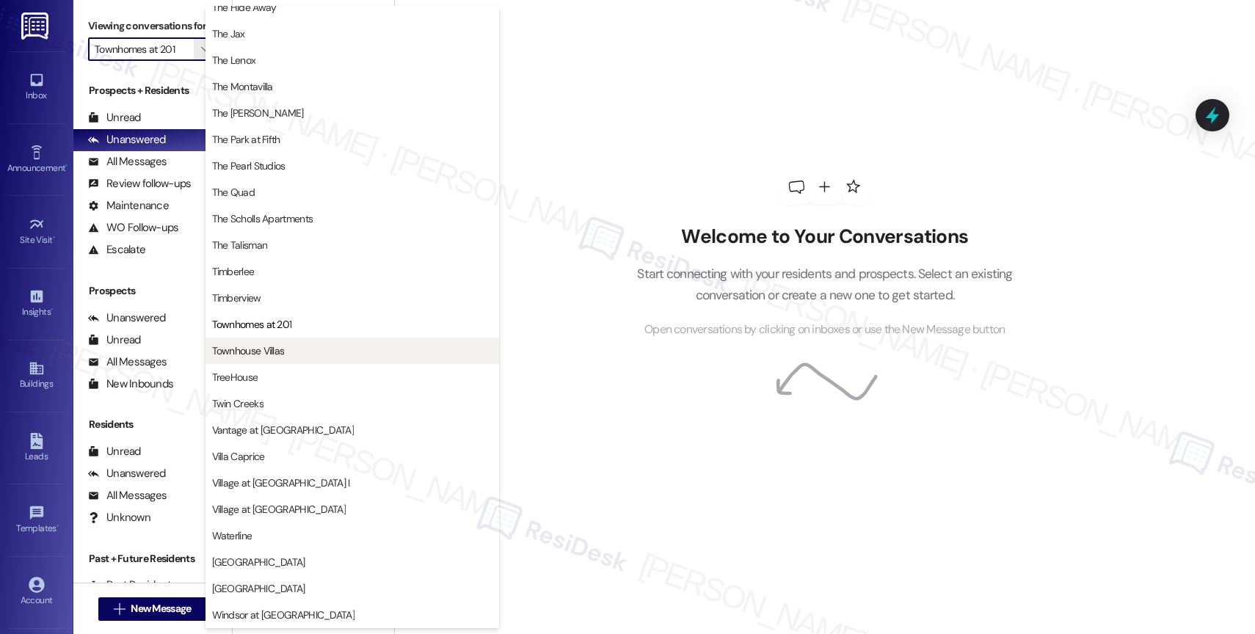
scroll to position [2638, 0]
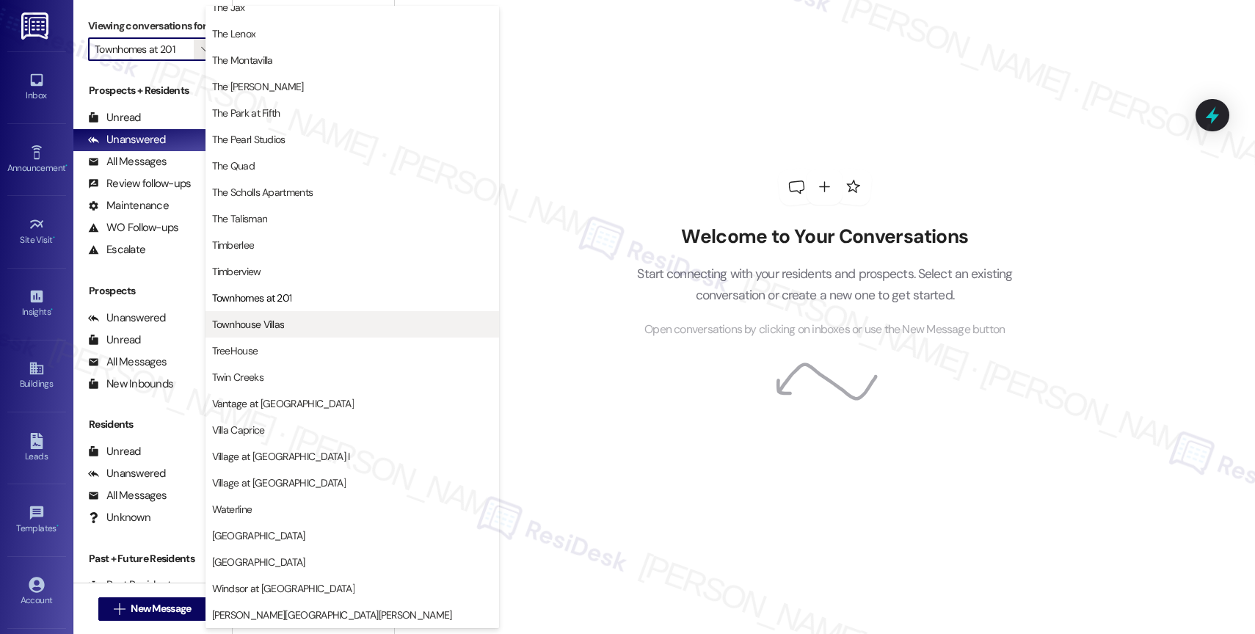
click at [293, 327] on span "Townhouse Villas" at bounding box center [352, 324] width 280 height 15
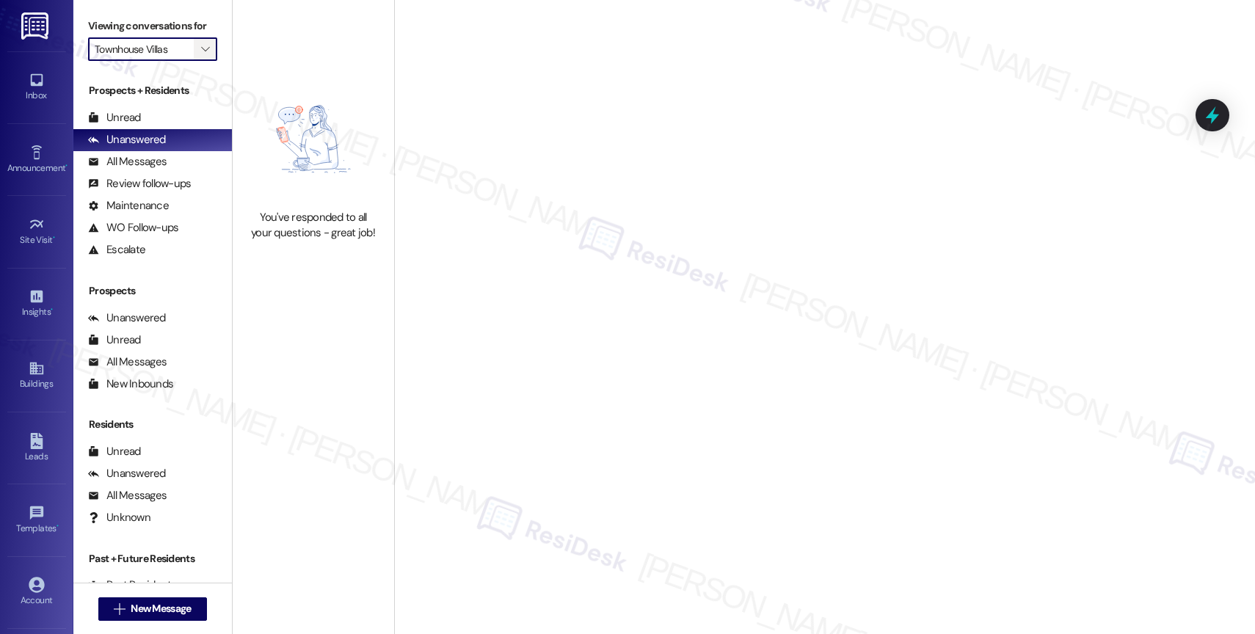
click at [201, 55] on icon "" at bounding box center [205, 49] width 8 height 12
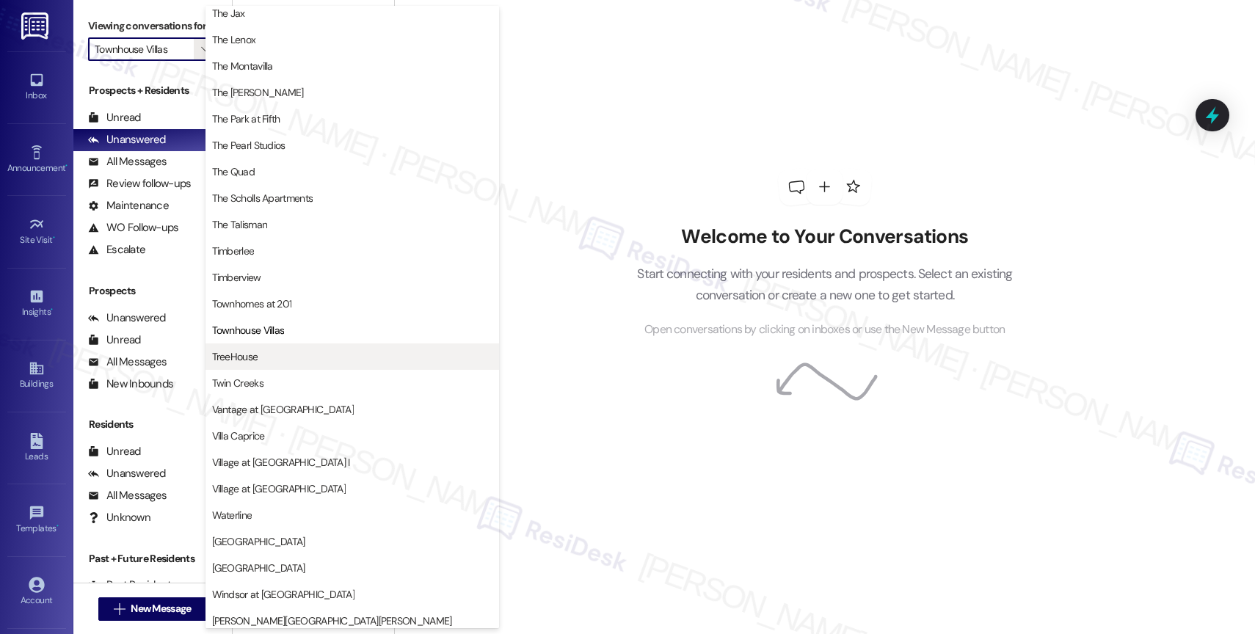
scroll to position [2679, 0]
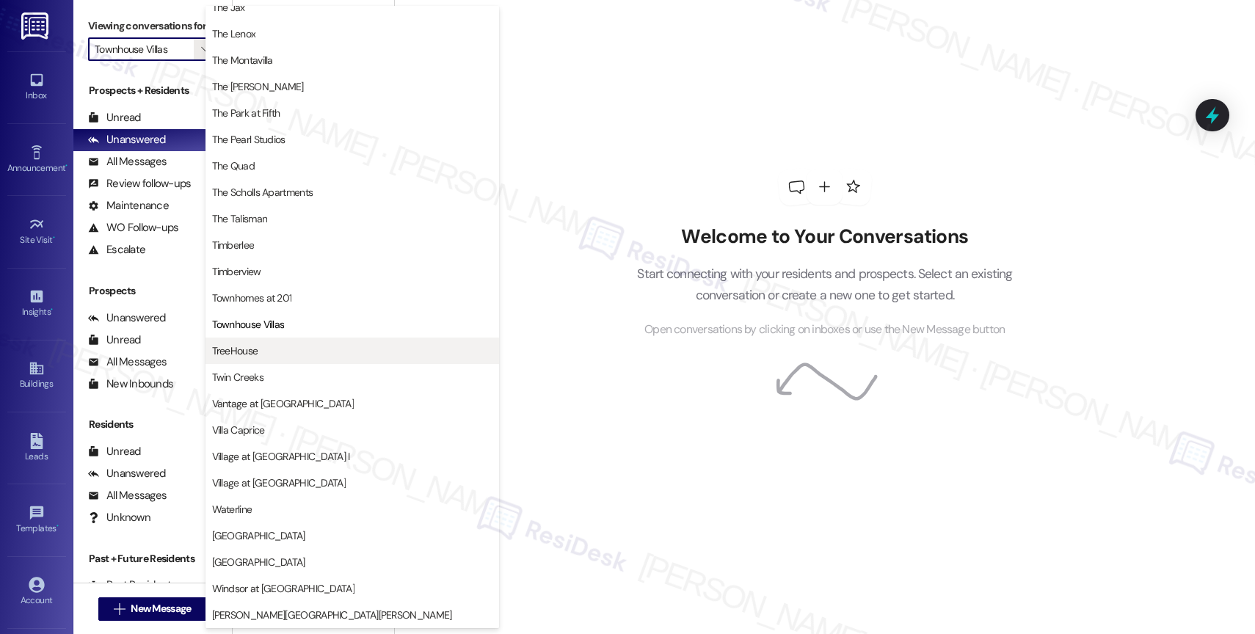
click at [272, 348] on span "TreeHouse" at bounding box center [352, 351] width 280 height 15
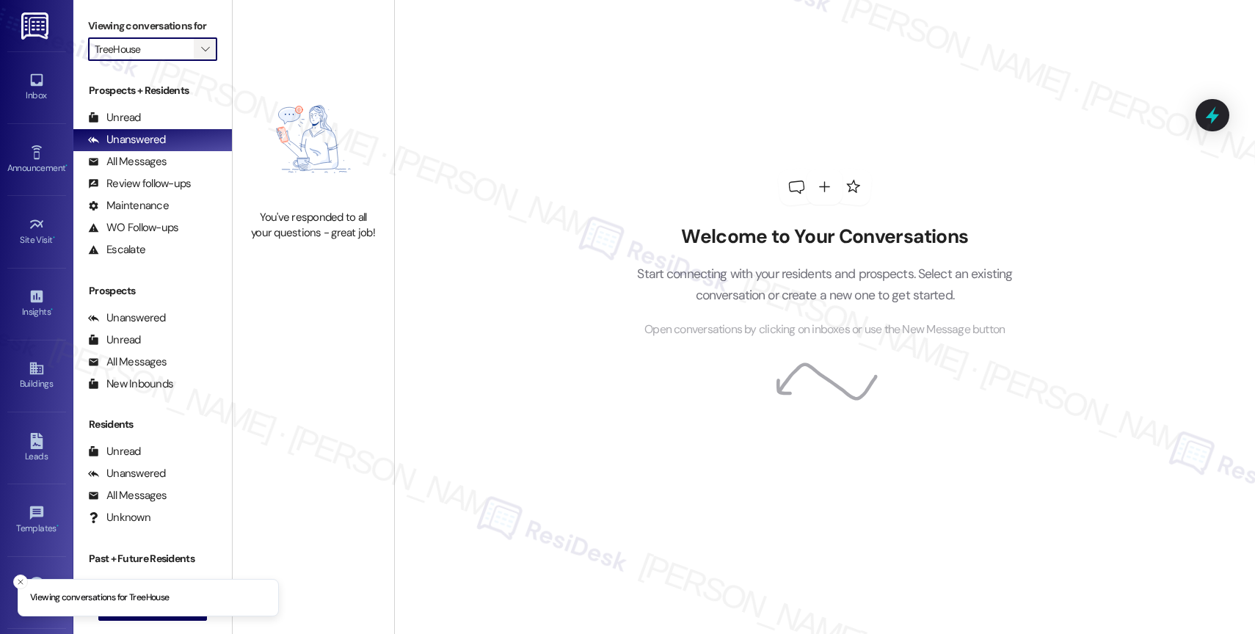
click at [198, 58] on span "" at bounding box center [205, 48] width 14 height 23
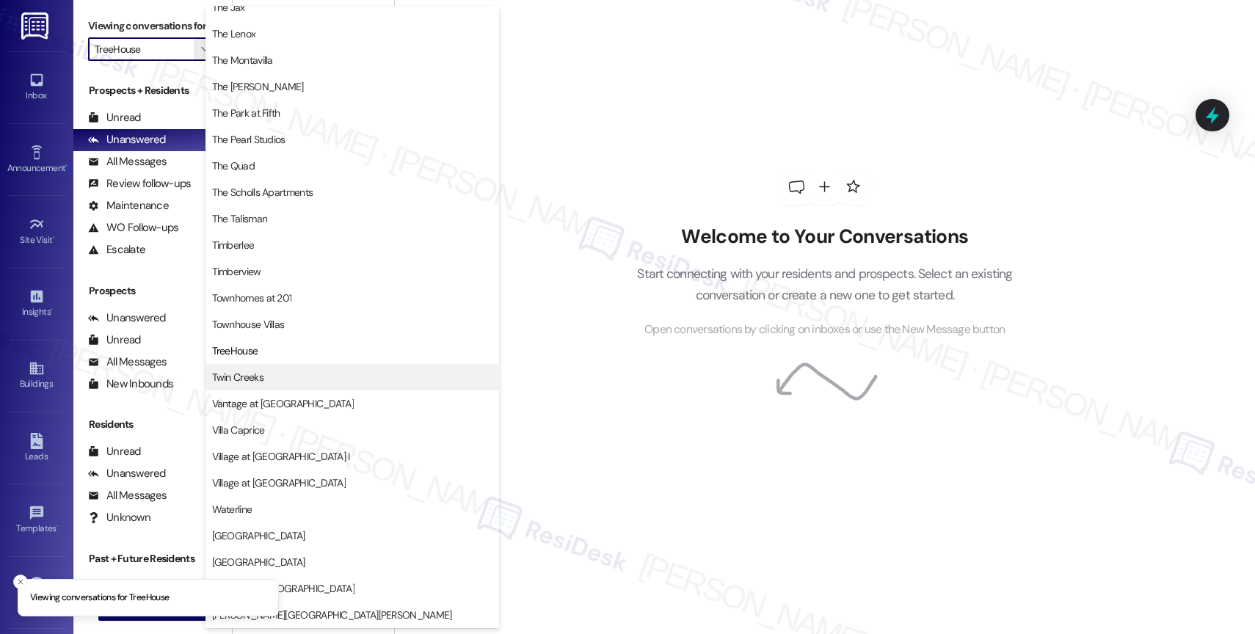
scroll to position [2641, 0]
click at [271, 377] on span "Twin Creeks" at bounding box center [352, 377] width 280 height 15
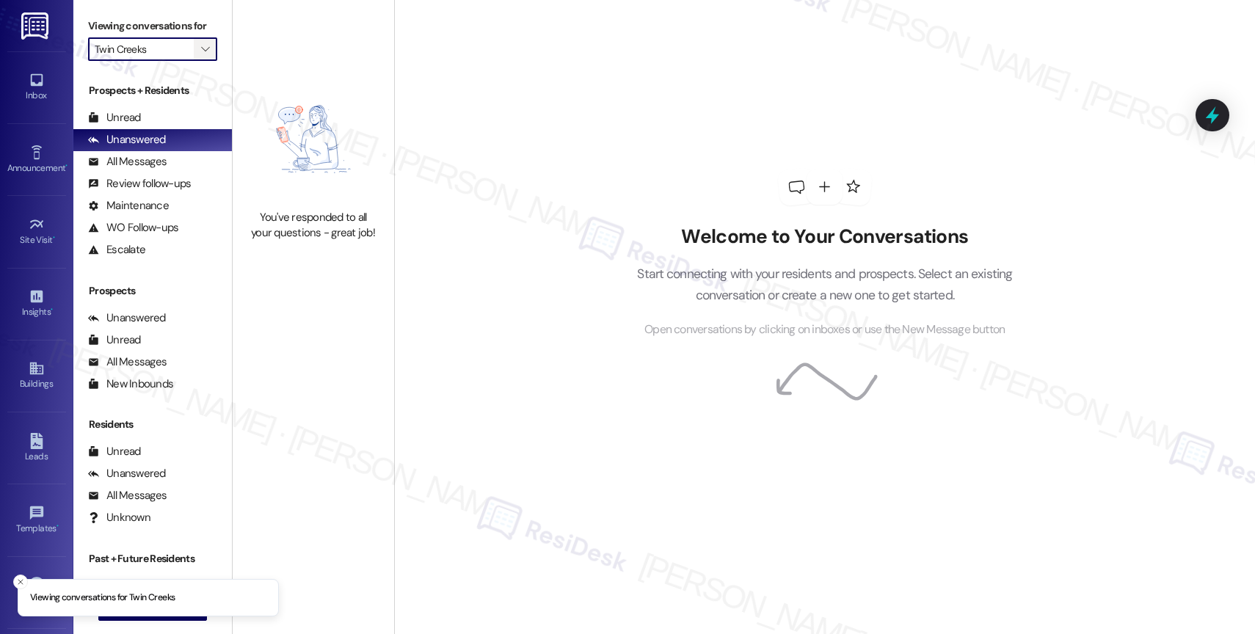
click at [201, 55] on icon "" at bounding box center [205, 49] width 8 height 12
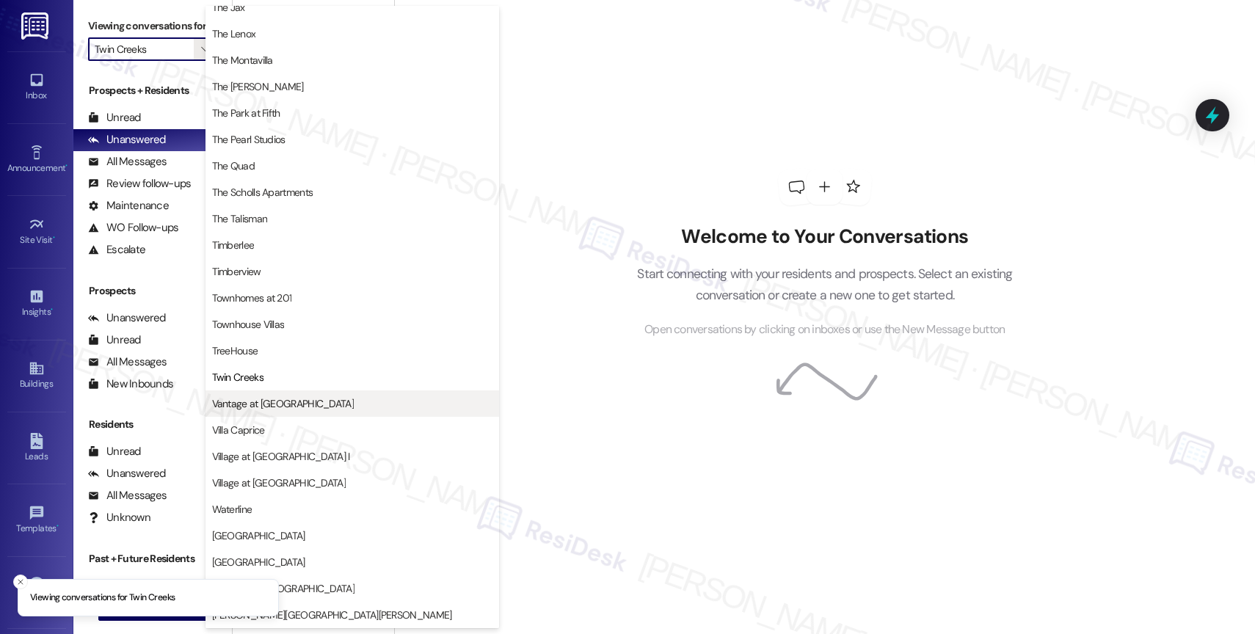
scroll to position [2638, 0]
click at [289, 408] on span "Vantage at [GEOGRAPHIC_DATA]" at bounding box center [283, 403] width 142 height 15
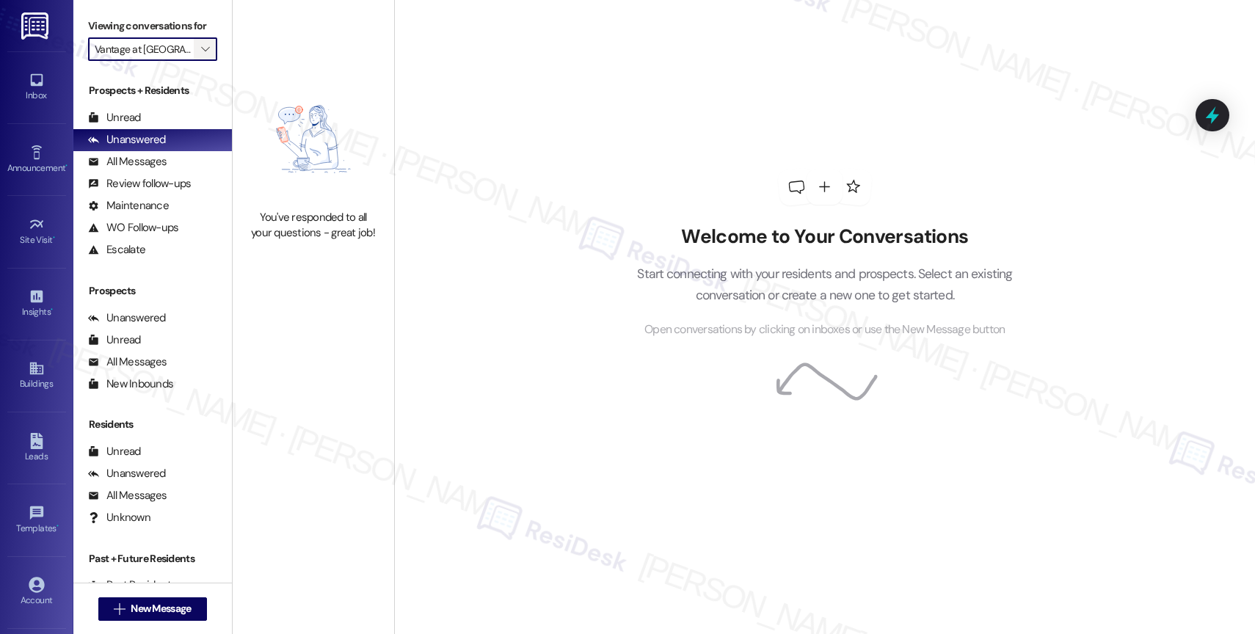
click at [201, 55] on icon "" at bounding box center [205, 49] width 8 height 12
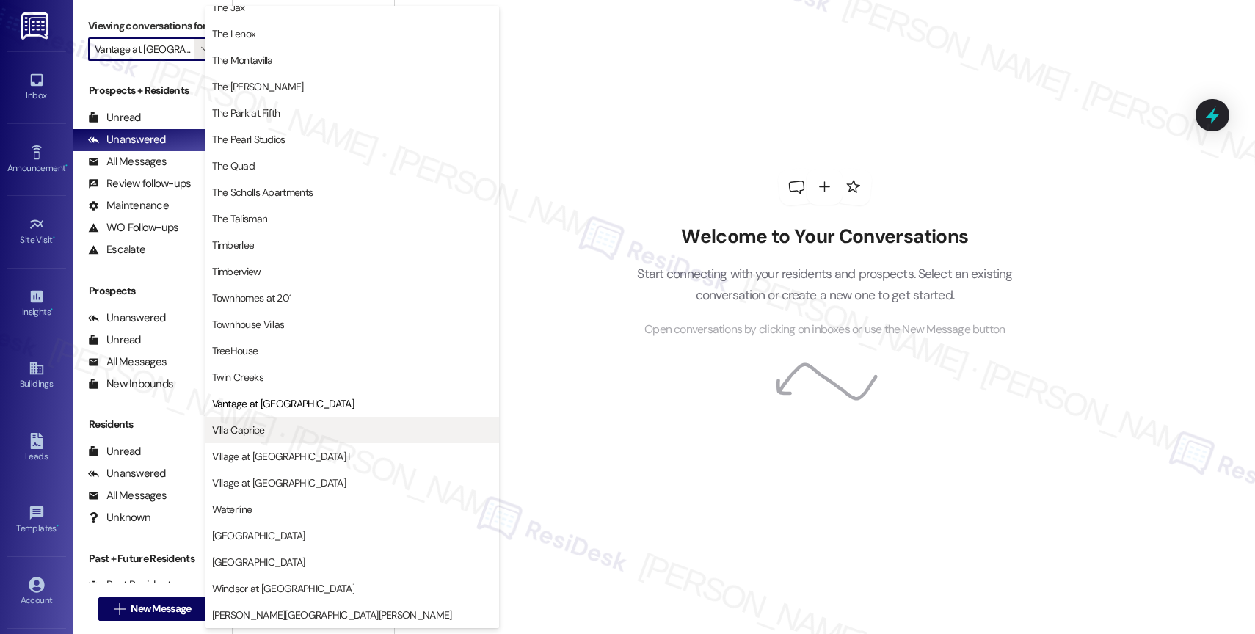
scroll to position [2676, 0]
click at [287, 428] on span "Villa Caprice" at bounding box center [352, 430] width 280 height 15
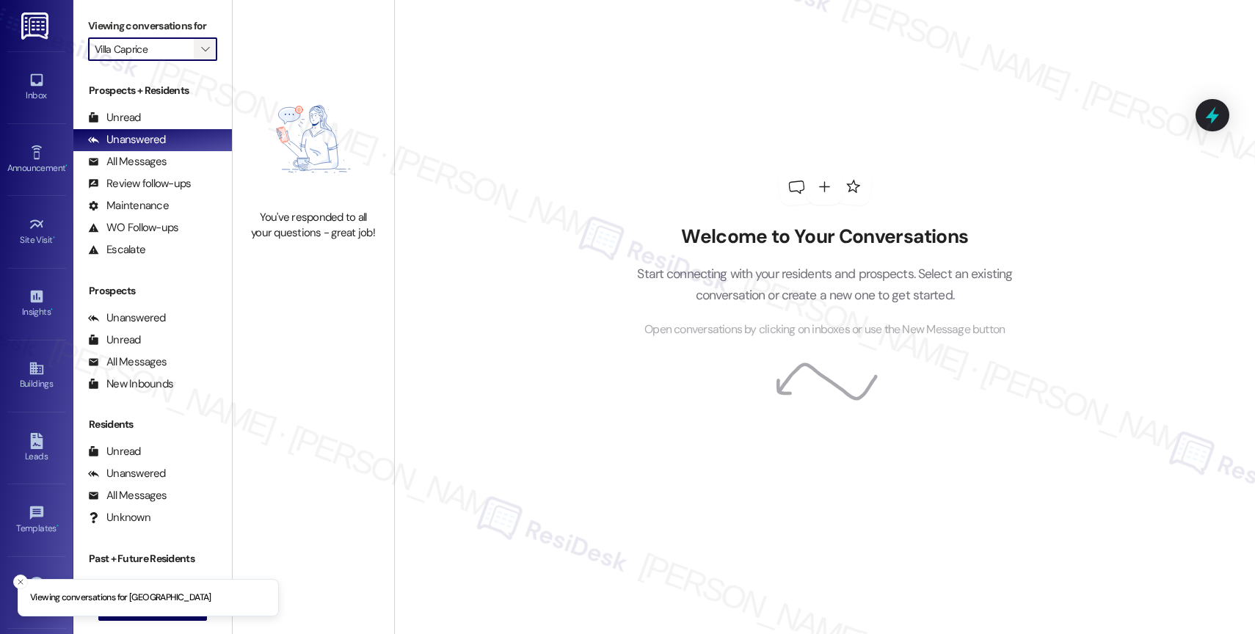
click at [201, 55] on icon "" at bounding box center [205, 49] width 8 height 12
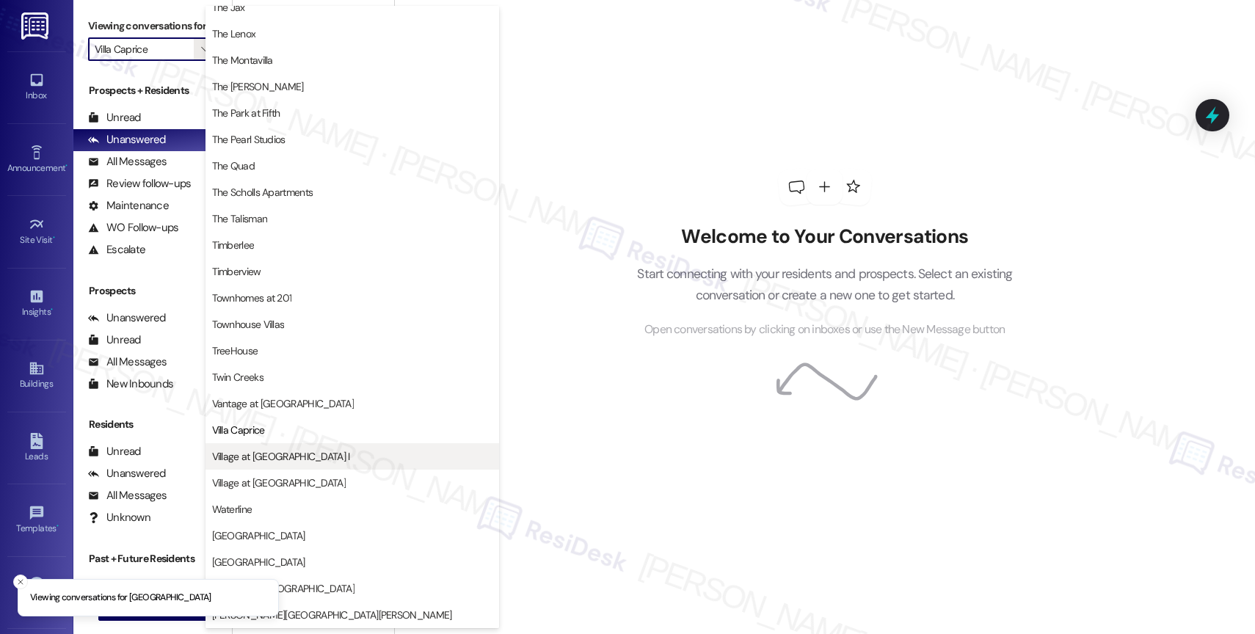
scroll to position [2632, 0]
click at [288, 458] on span "Village at [GEOGRAPHIC_DATA] I" at bounding box center [281, 456] width 138 height 15
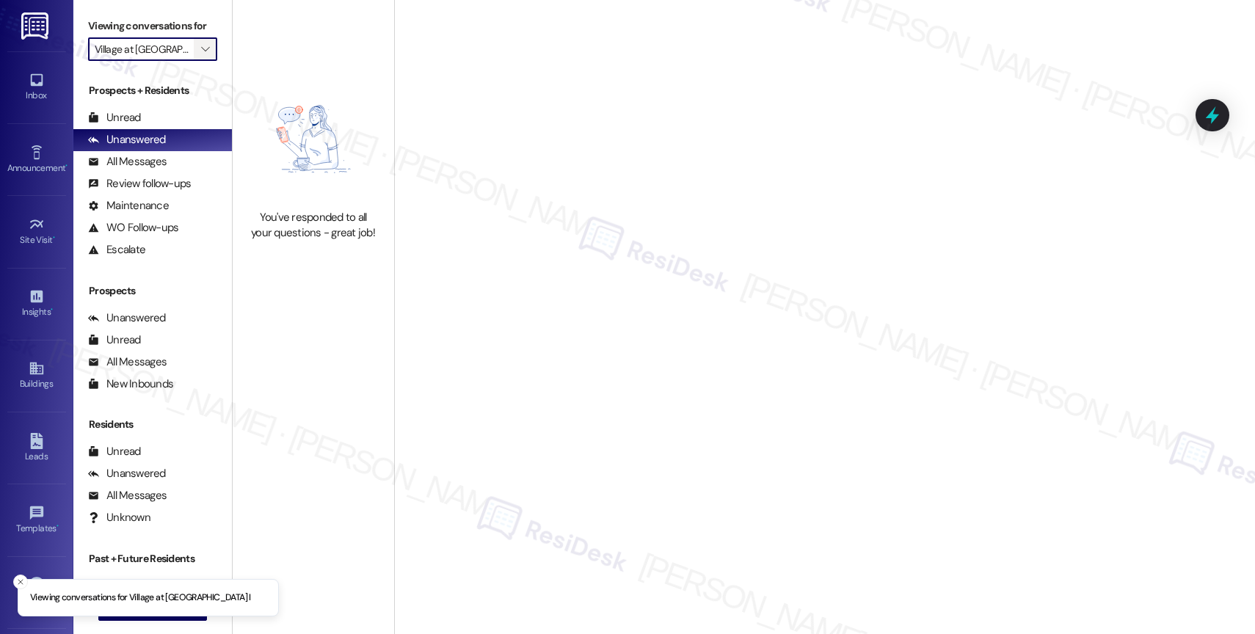
click at [201, 55] on icon "" at bounding box center [205, 49] width 8 height 12
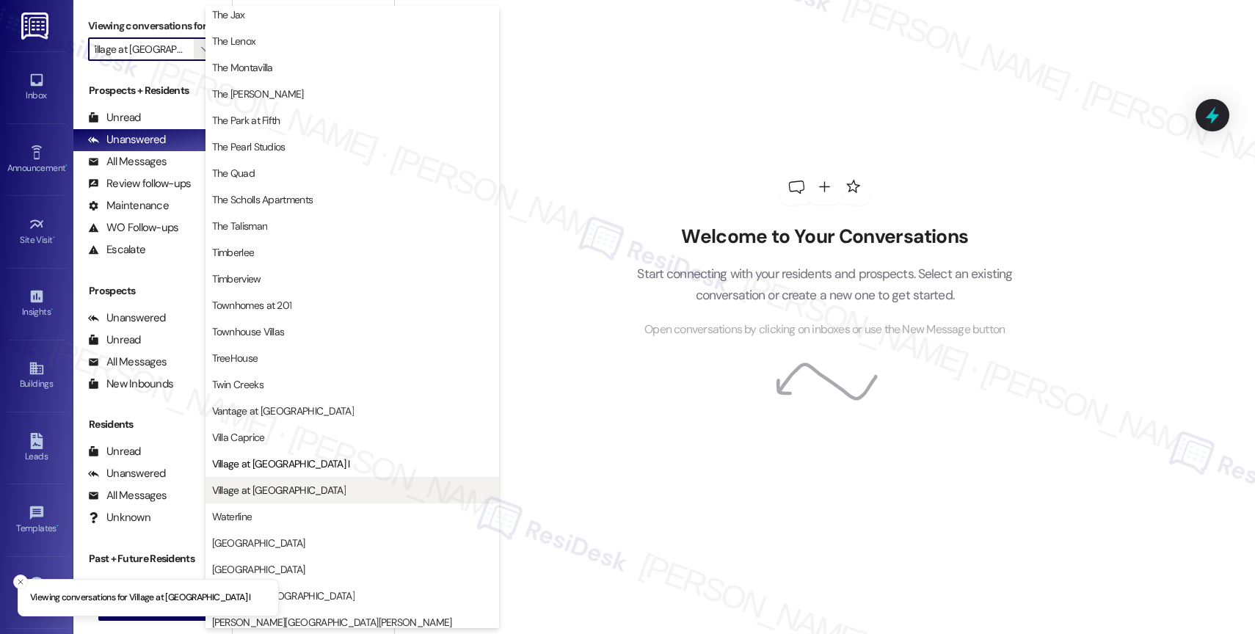
scroll to position [2679, 0]
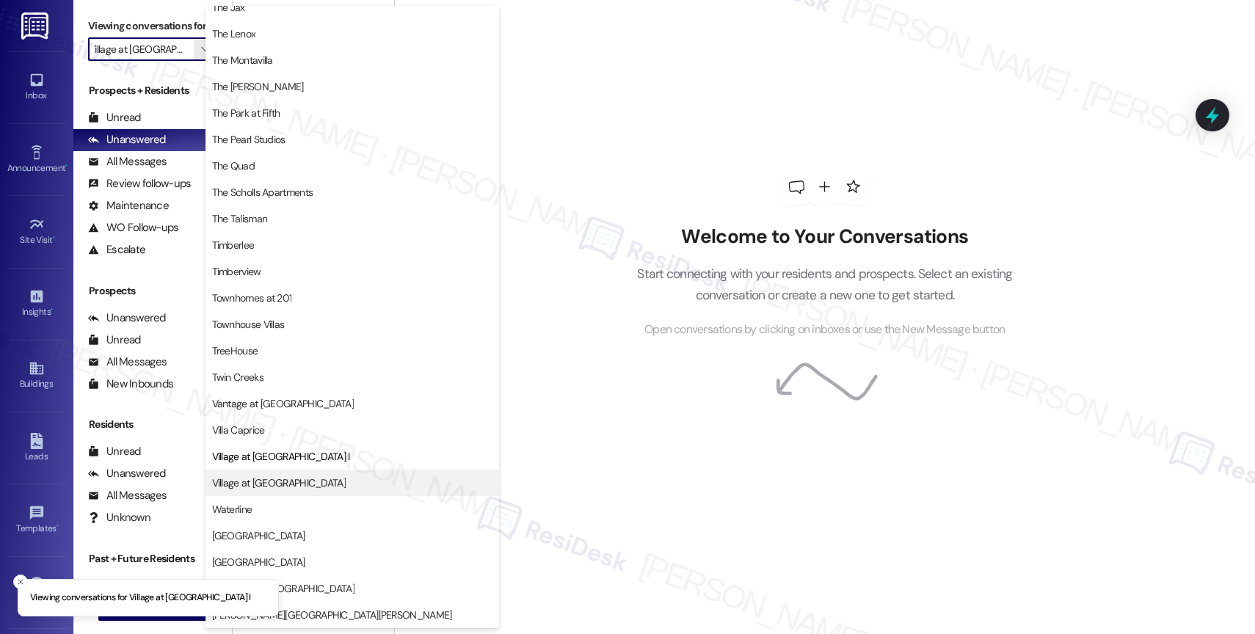
click at [294, 483] on span "Village at [GEOGRAPHIC_DATA]" at bounding box center [352, 483] width 280 height 15
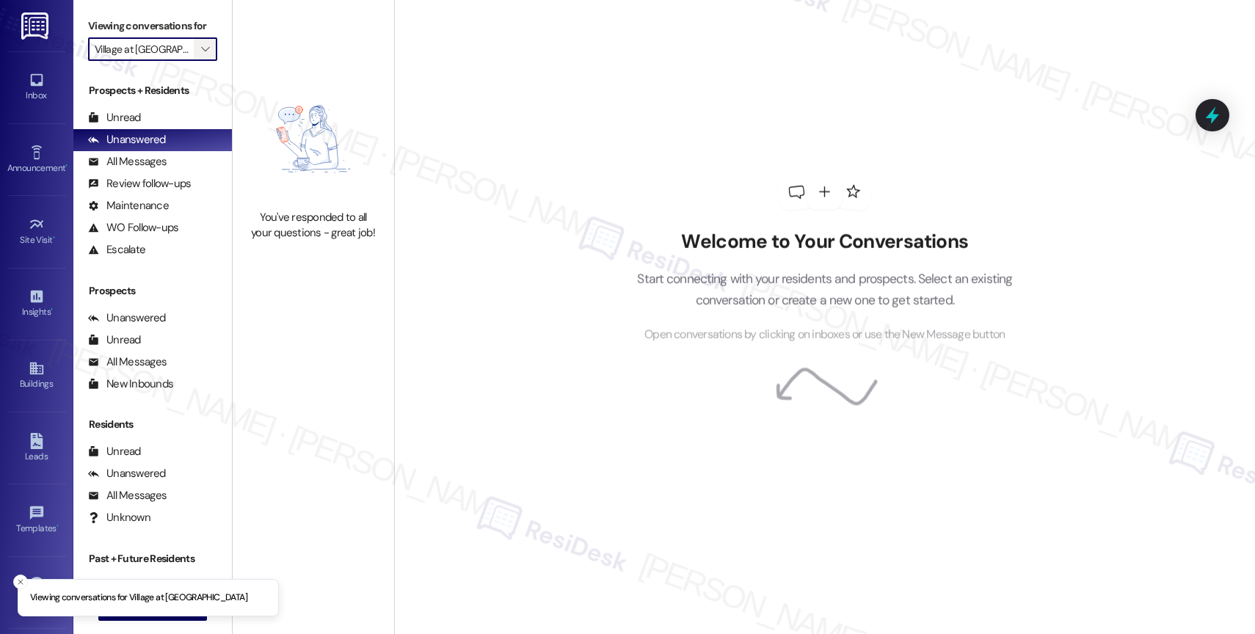
click at [201, 55] on icon "" at bounding box center [205, 49] width 8 height 12
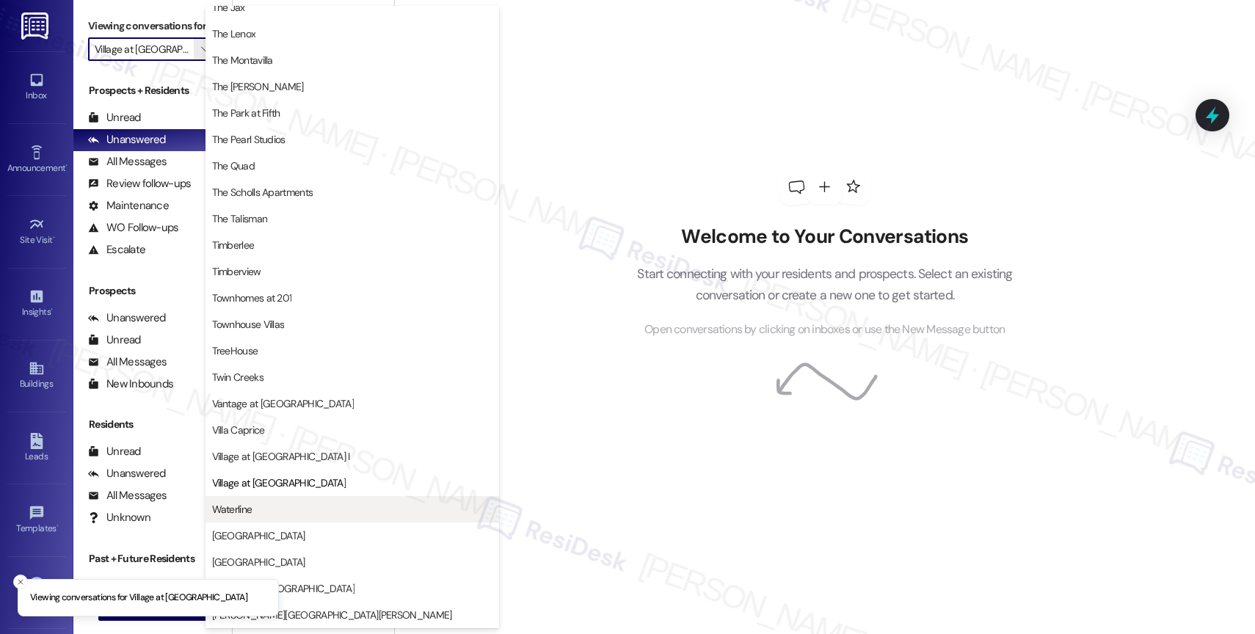
scroll to position [2669, 0]
click at [297, 498] on button "Waterline" at bounding box center [353, 509] width 294 height 26
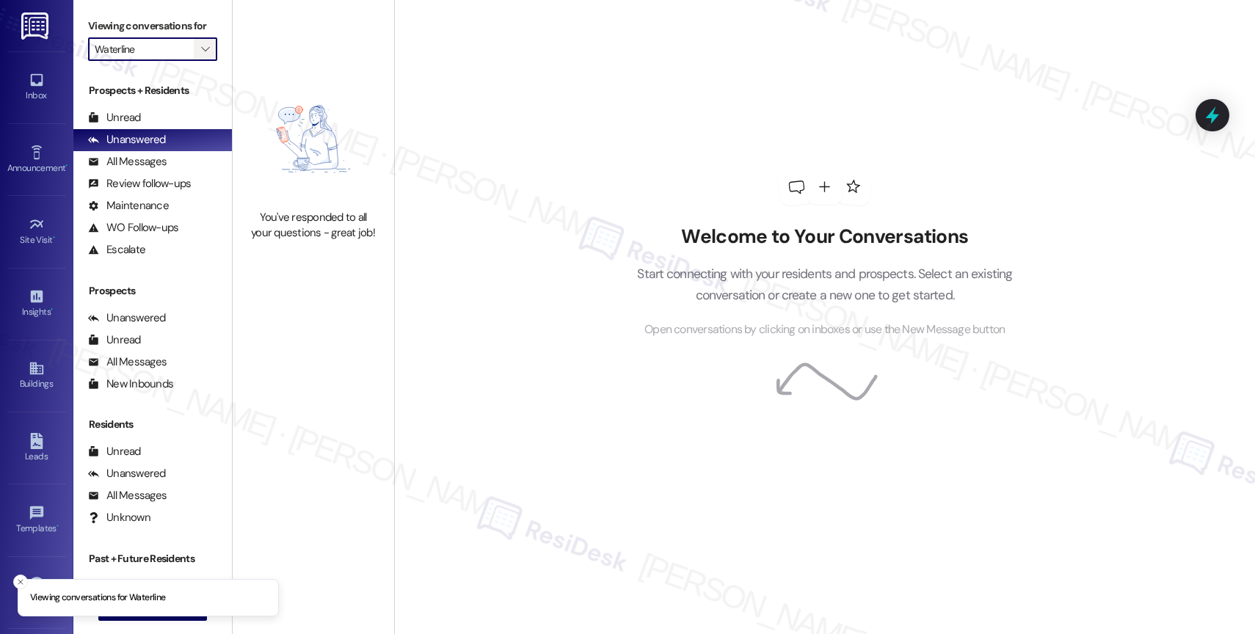
click at [200, 61] on span "" at bounding box center [205, 48] width 14 height 23
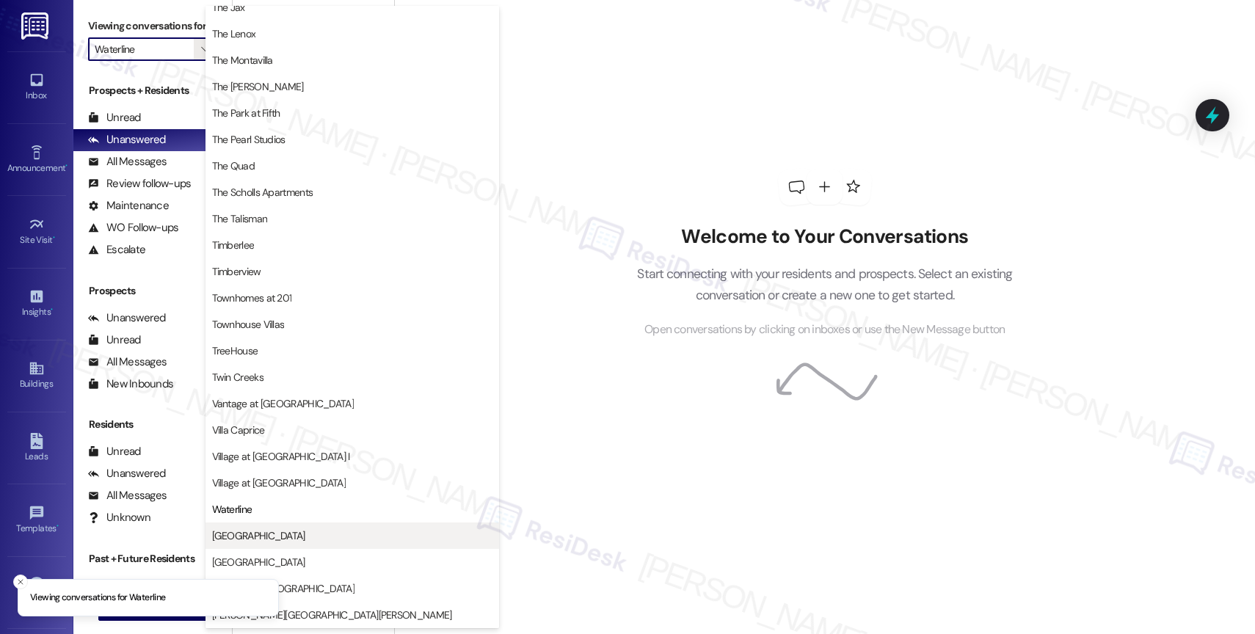
scroll to position [2676, 0]
click at [286, 535] on span "[GEOGRAPHIC_DATA]" at bounding box center [352, 536] width 280 height 15
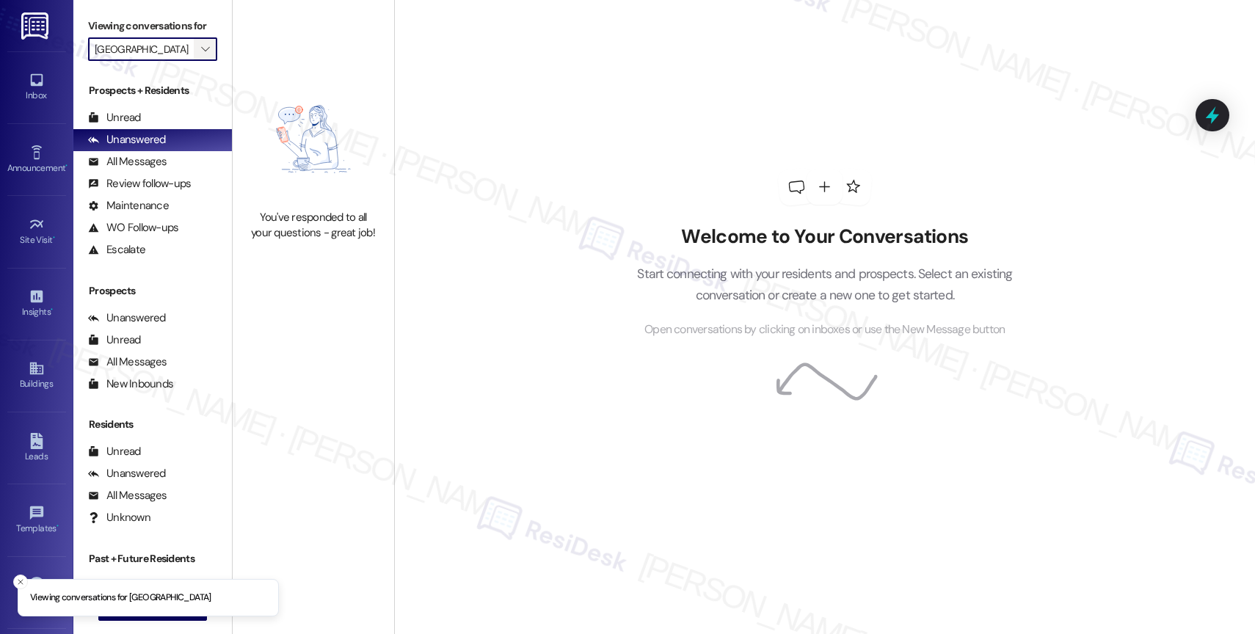
click at [201, 55] on icon "" at bounding box center [205, 49] width 8 height 12
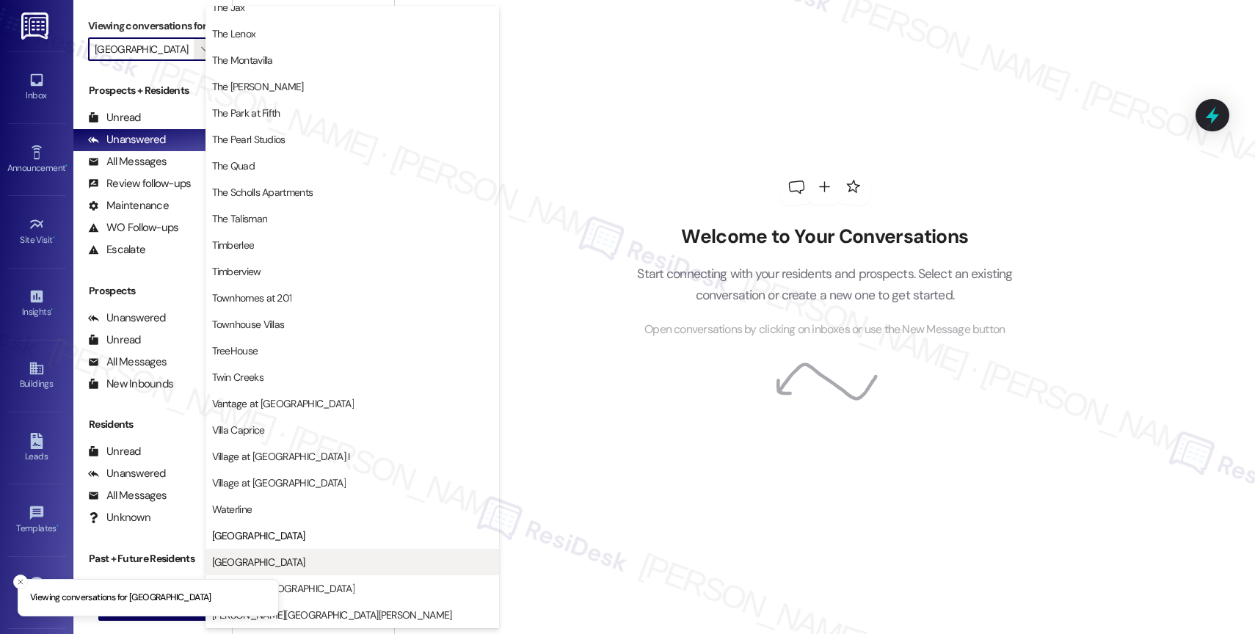
scroll to position [2673, 0]
click at [310, 556] on span "[GEOGRAPHIC_DATA]" at bounding box center [352, 562] width 280 height 15
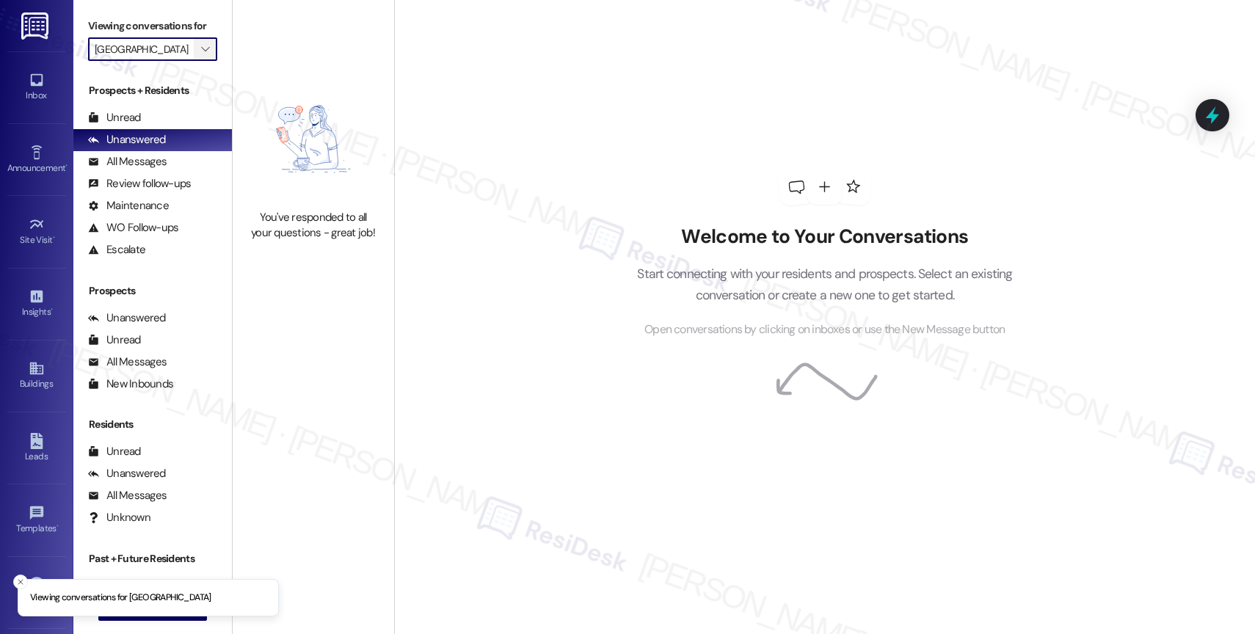
click at [201, 55] on icon "" at bounding box center [205, 49] width 8 height 12
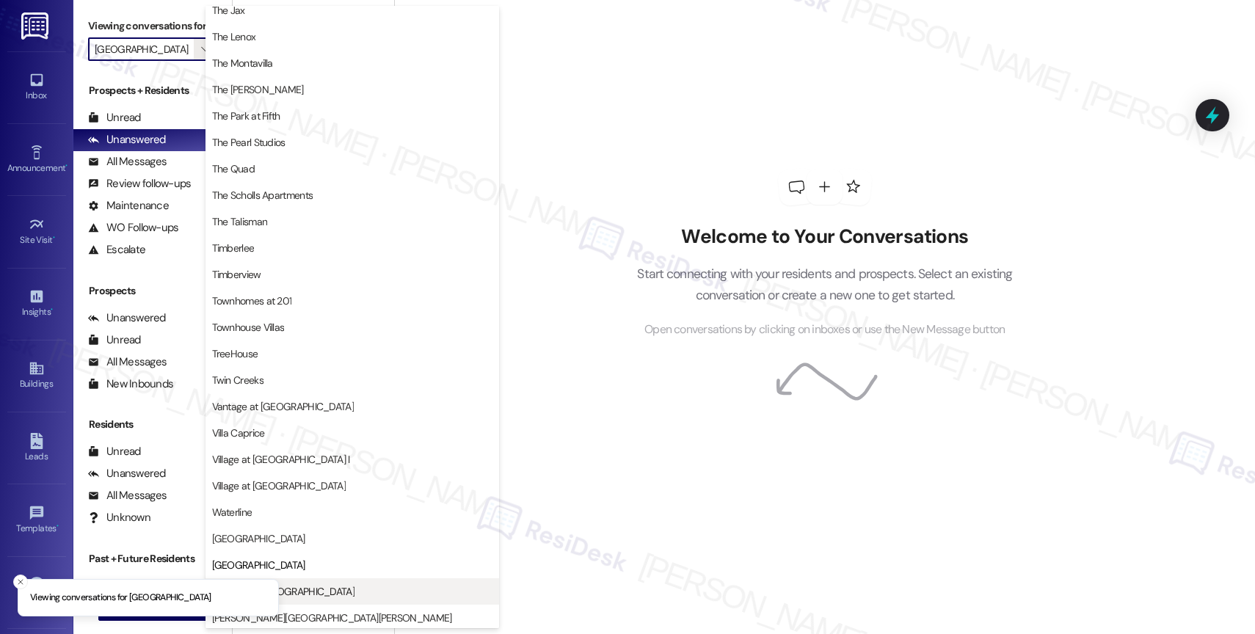
scroll to position [2641, 0]
click at [346, 584] on span "Windsor at [GEOGRAPHIC_DATA]" at bounding box center [352, 588] width 280 height 15
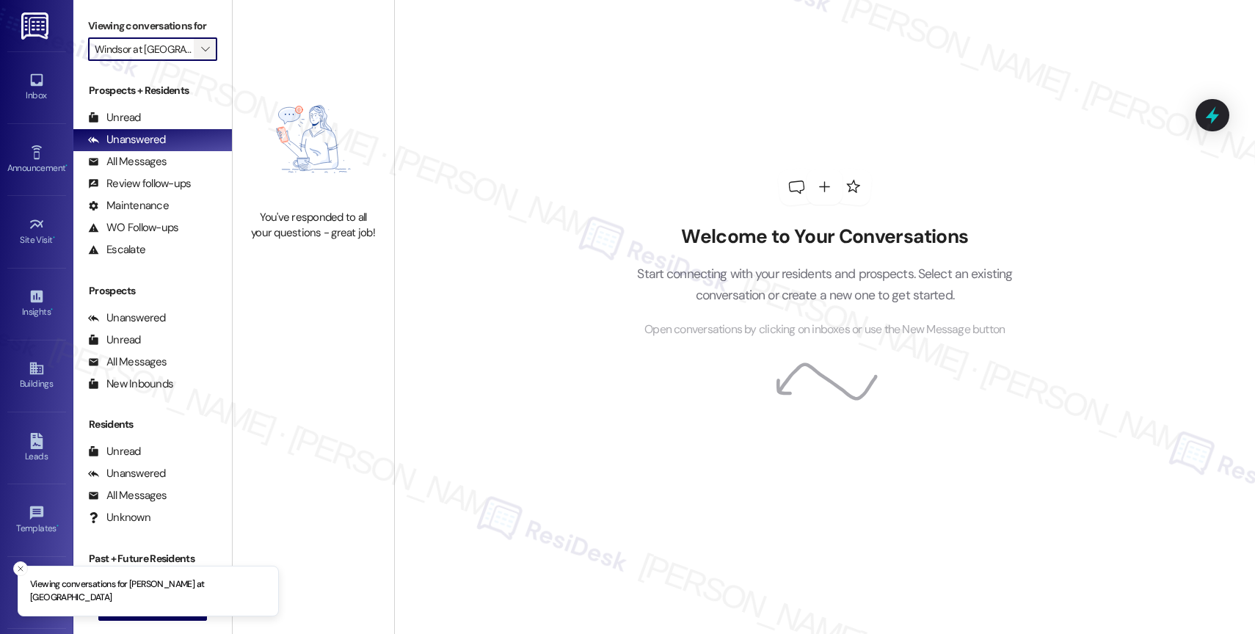
click at [201, 55] on icon "" at bounding box center [205, 49] width 8 height 12
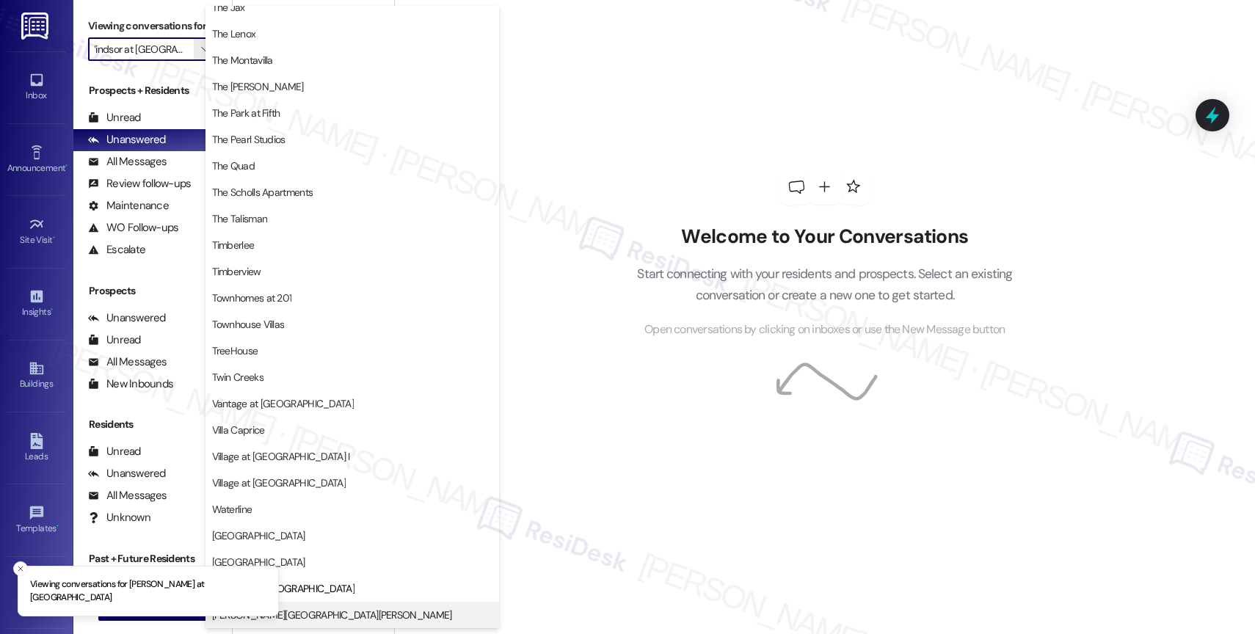
scroll to position [2669, 0]
click at [338, 608] on span "[PERSON_NAME][GEOGRAPHIC_DATA][PERSON_NAME]" at bounding box center [352, 615] width 280 height 15
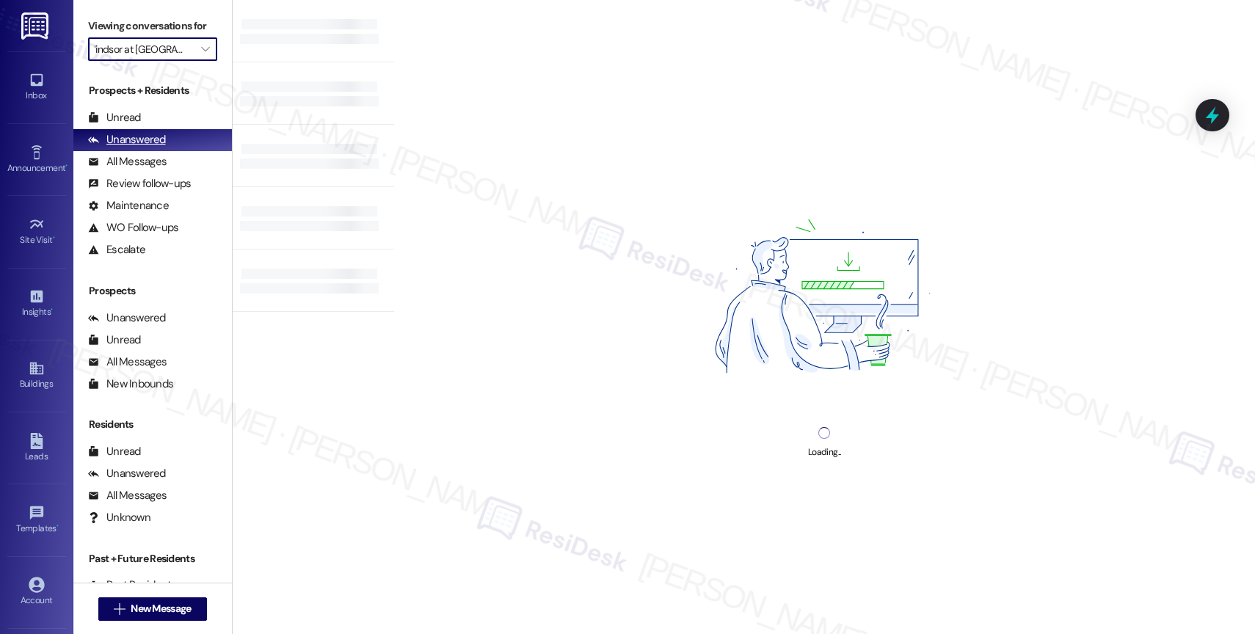
type input "[PERSON_NAME][GEOGRAPHIC_DATA][PERSON_NAME]"
